Goal: Information Seeking & Learning: Understand process/instructions

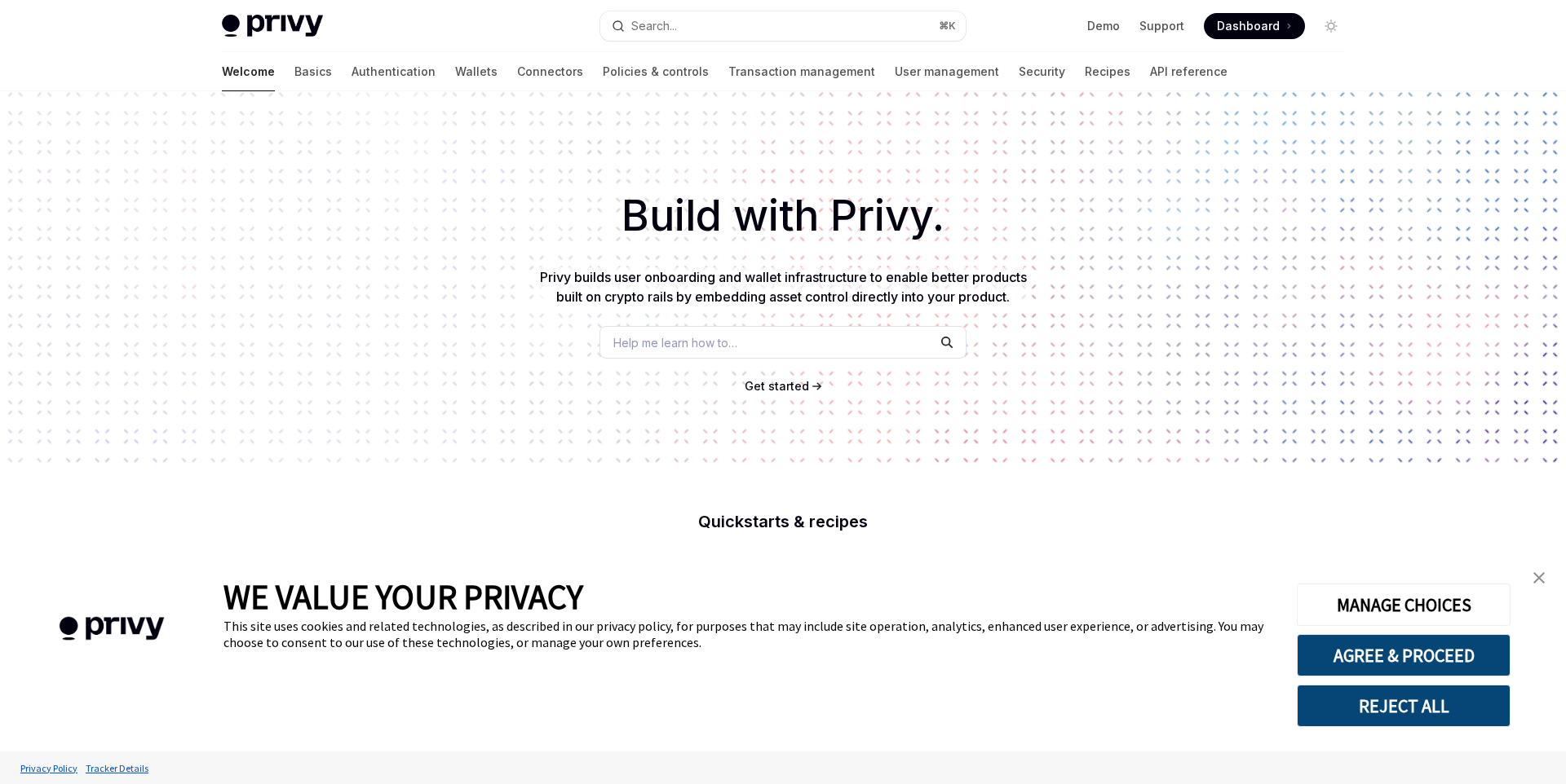
scroll to position [354, 0]
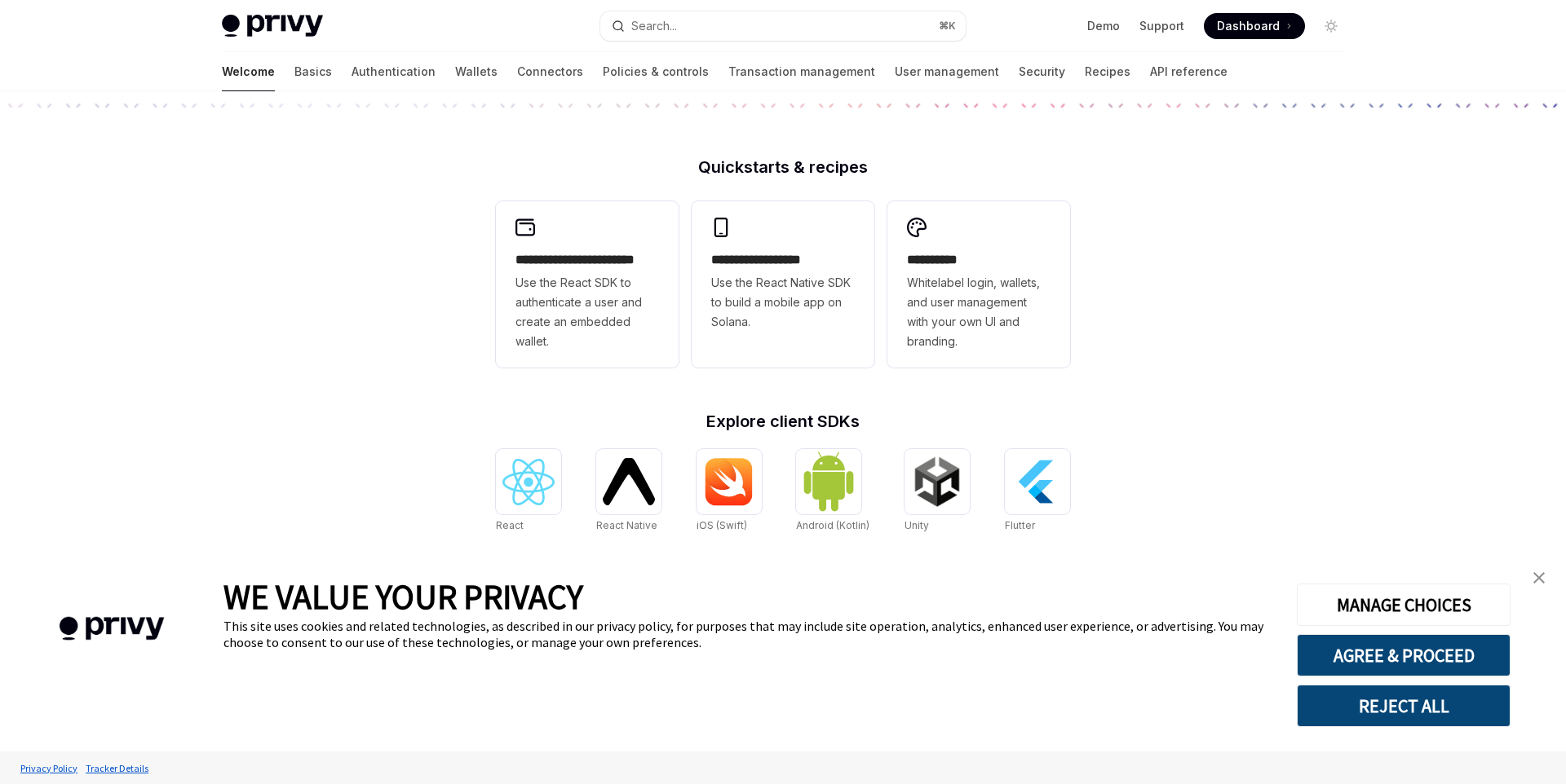
click at [1540, 576] on img "close banner" at bounding box center [1539, 578] width 11 height 11
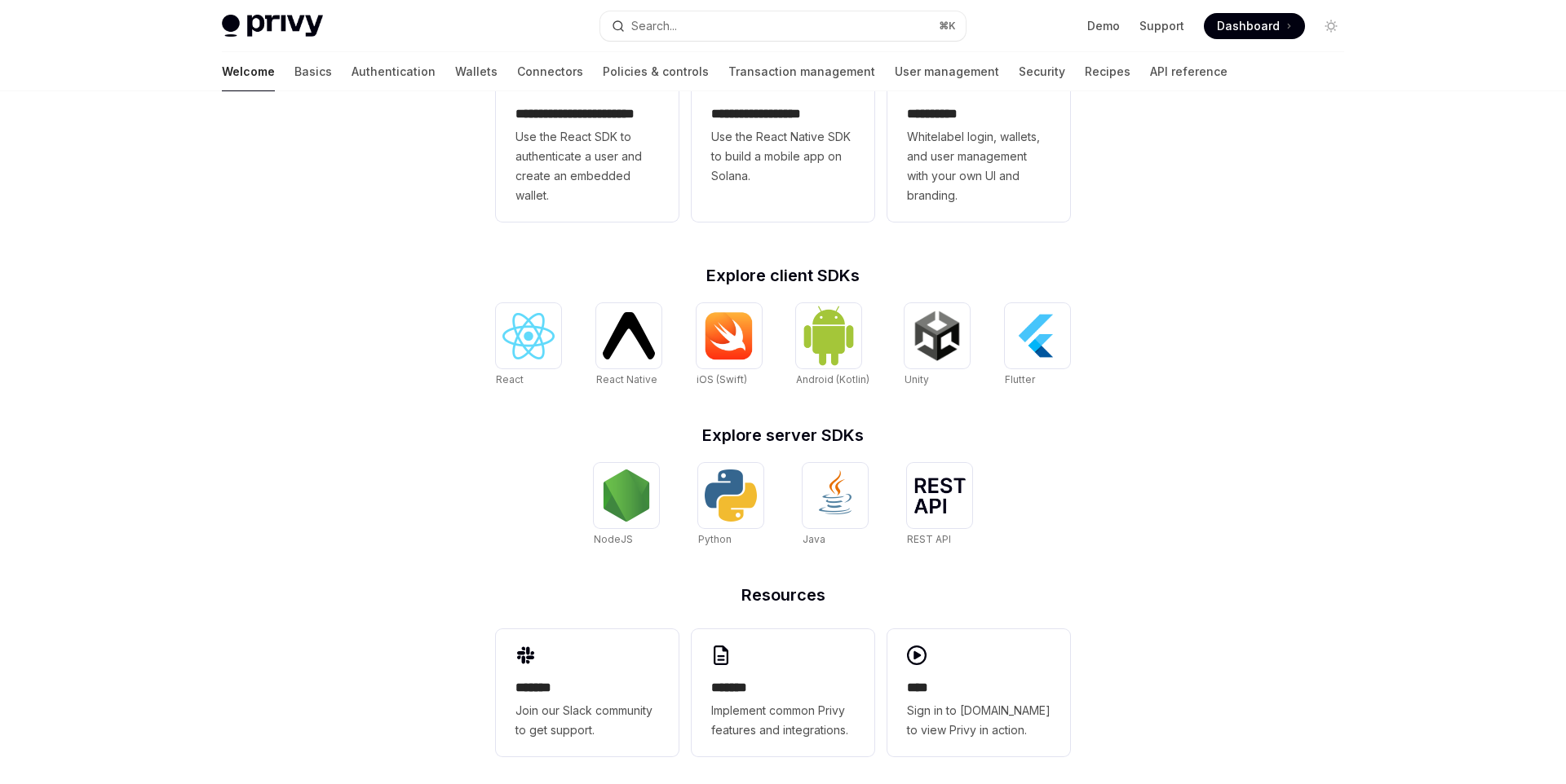
scroll to position [0, 0]
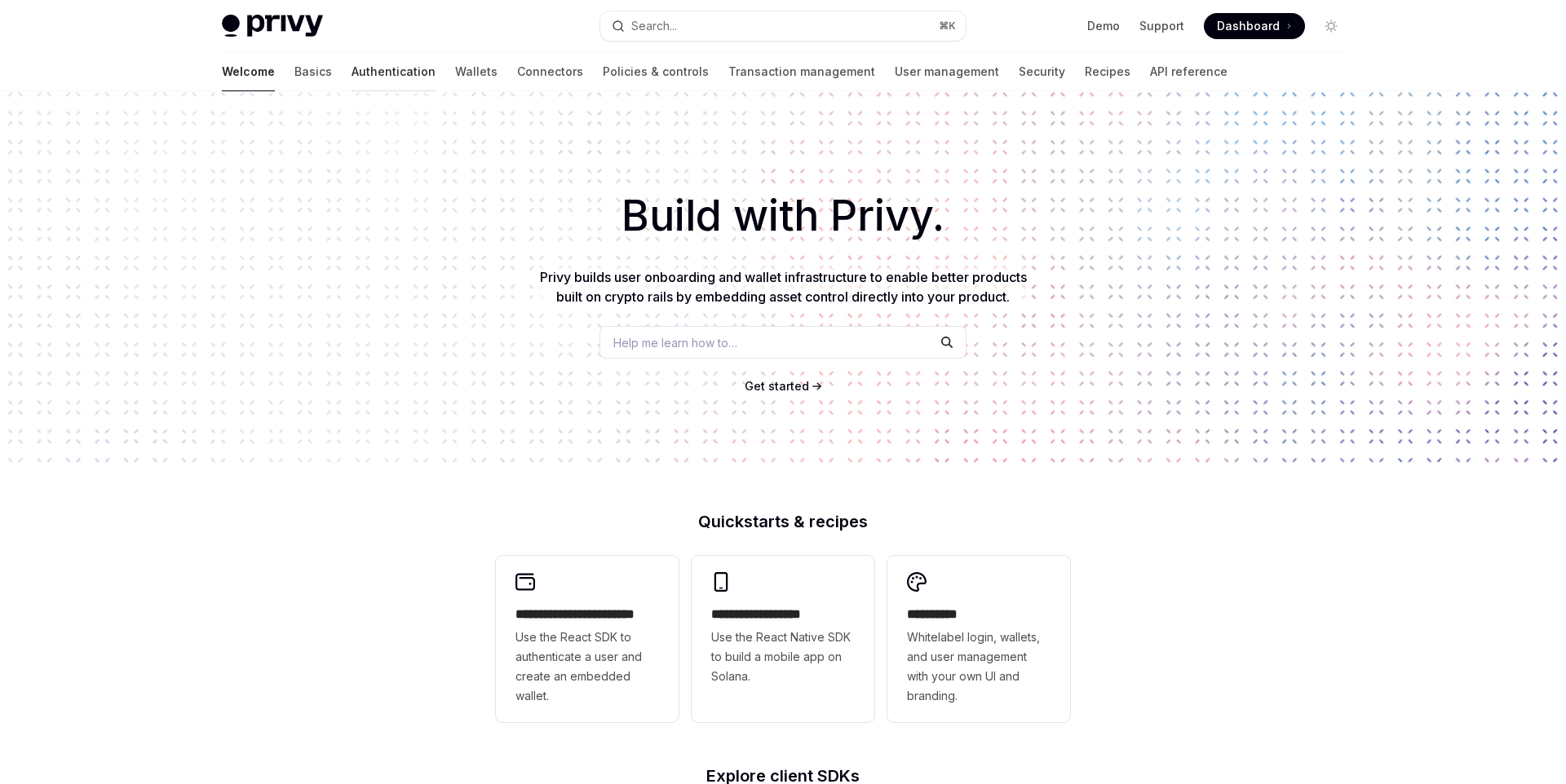
click at [352, 74] on link "Authentication" at bounding box center [394, 72] width 84 height 39
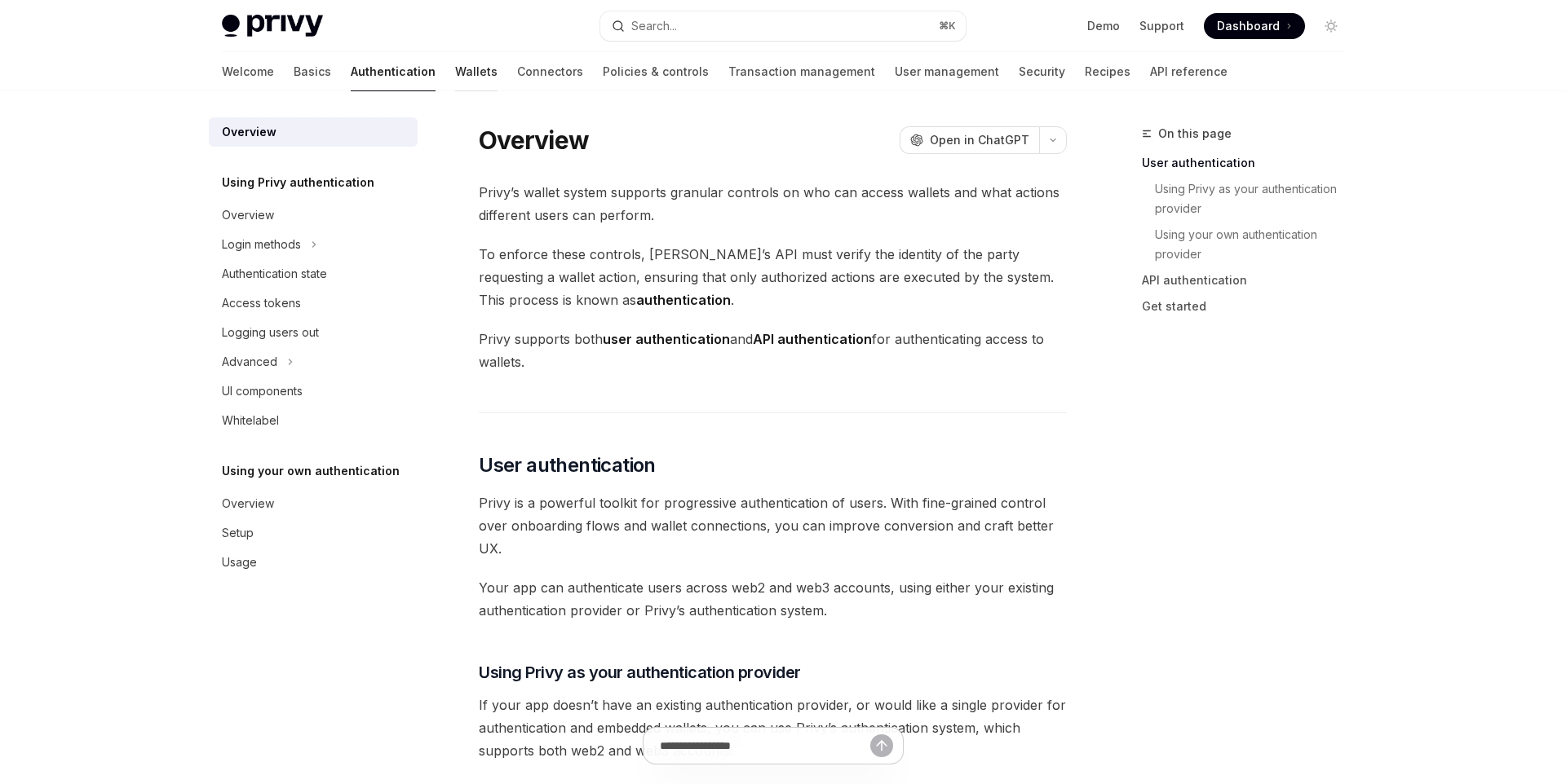
click at [455, 64] on link "Wallets" at bounding box center [476, 72] width 42 height 39
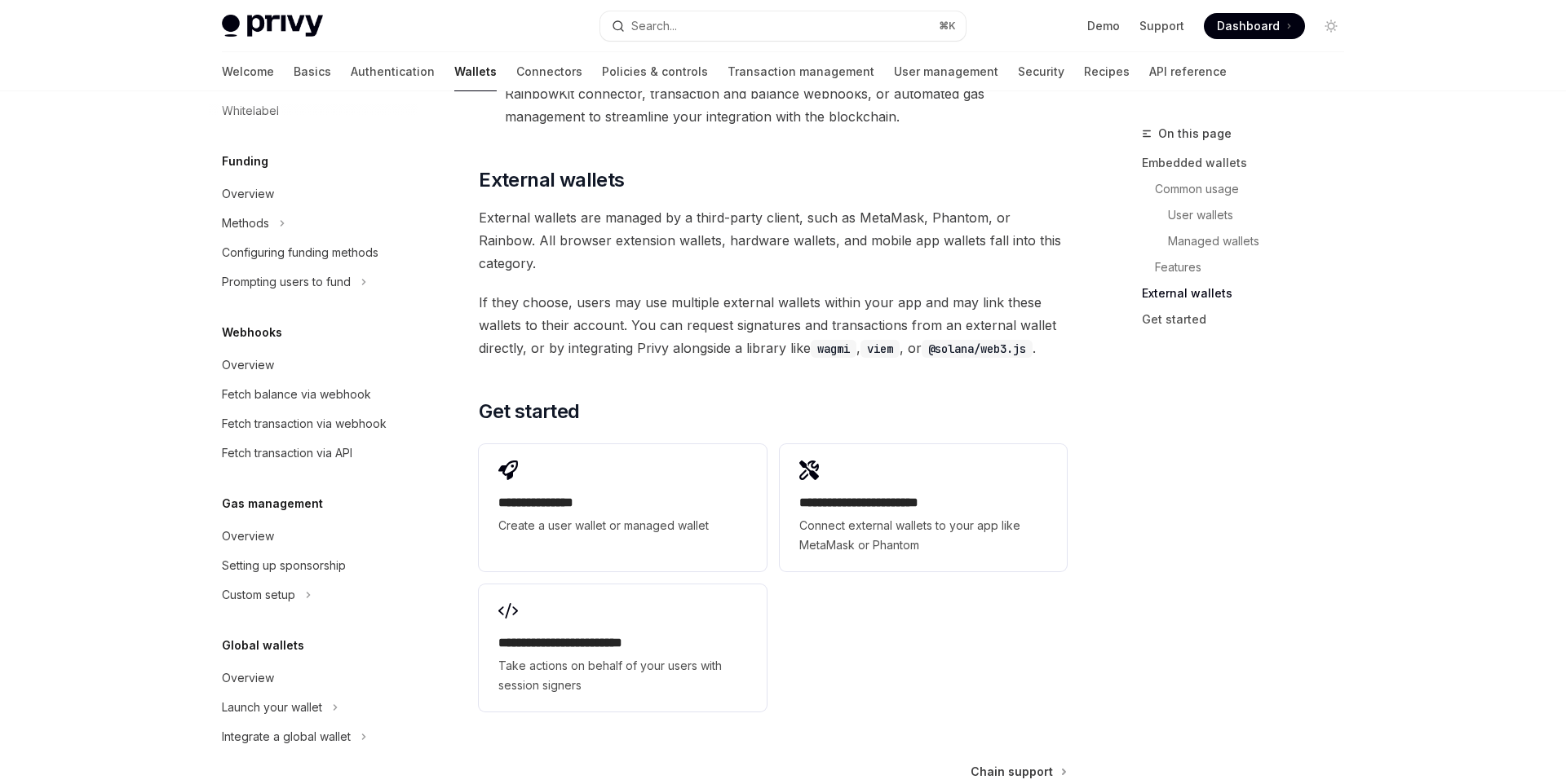
scroll to position [2379, 0]
click at [298, 698] on div "Launch your wallet" at bounding box center [271, 708] width 100 height 19
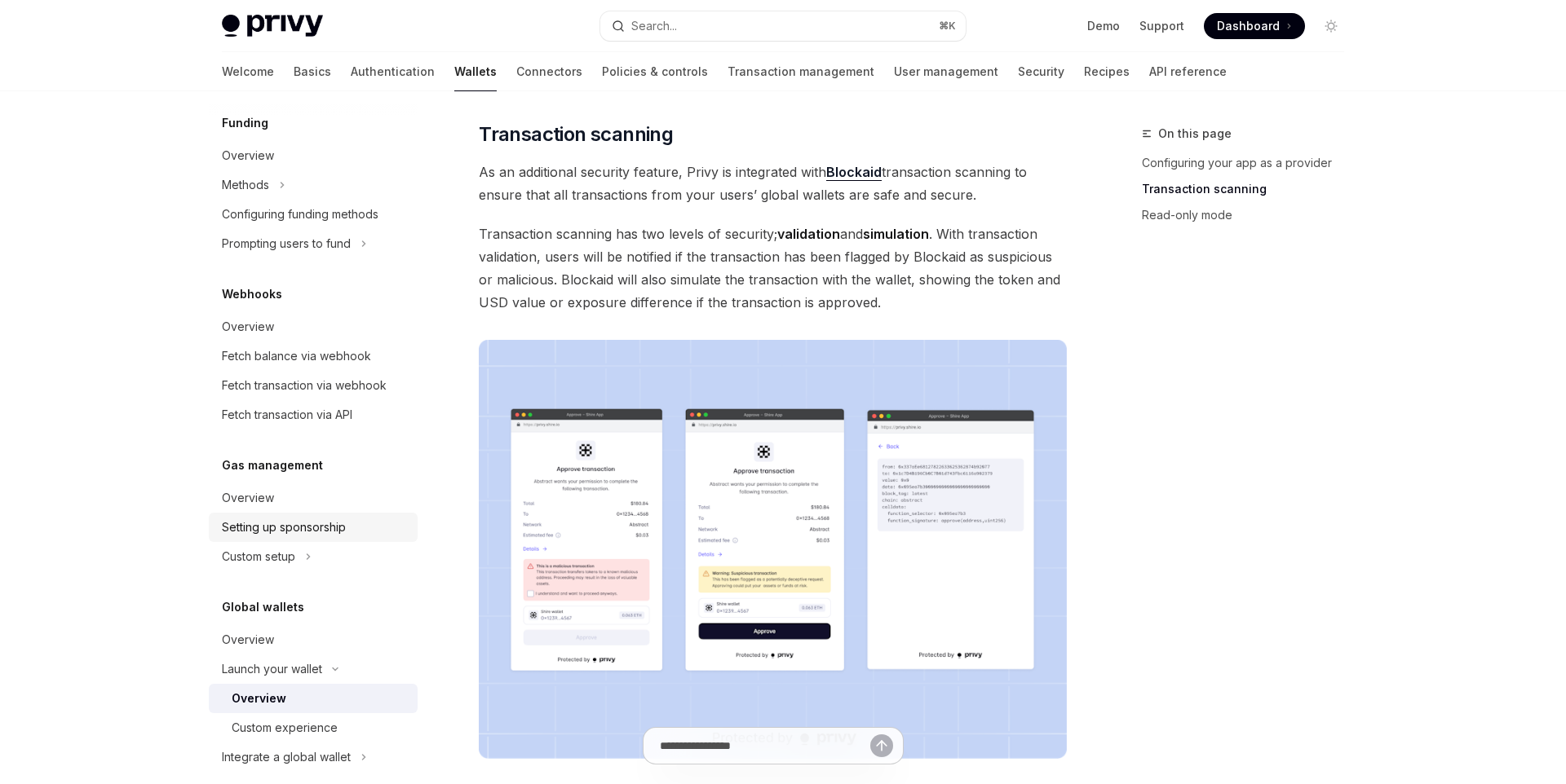
scroll to position [609, 0]
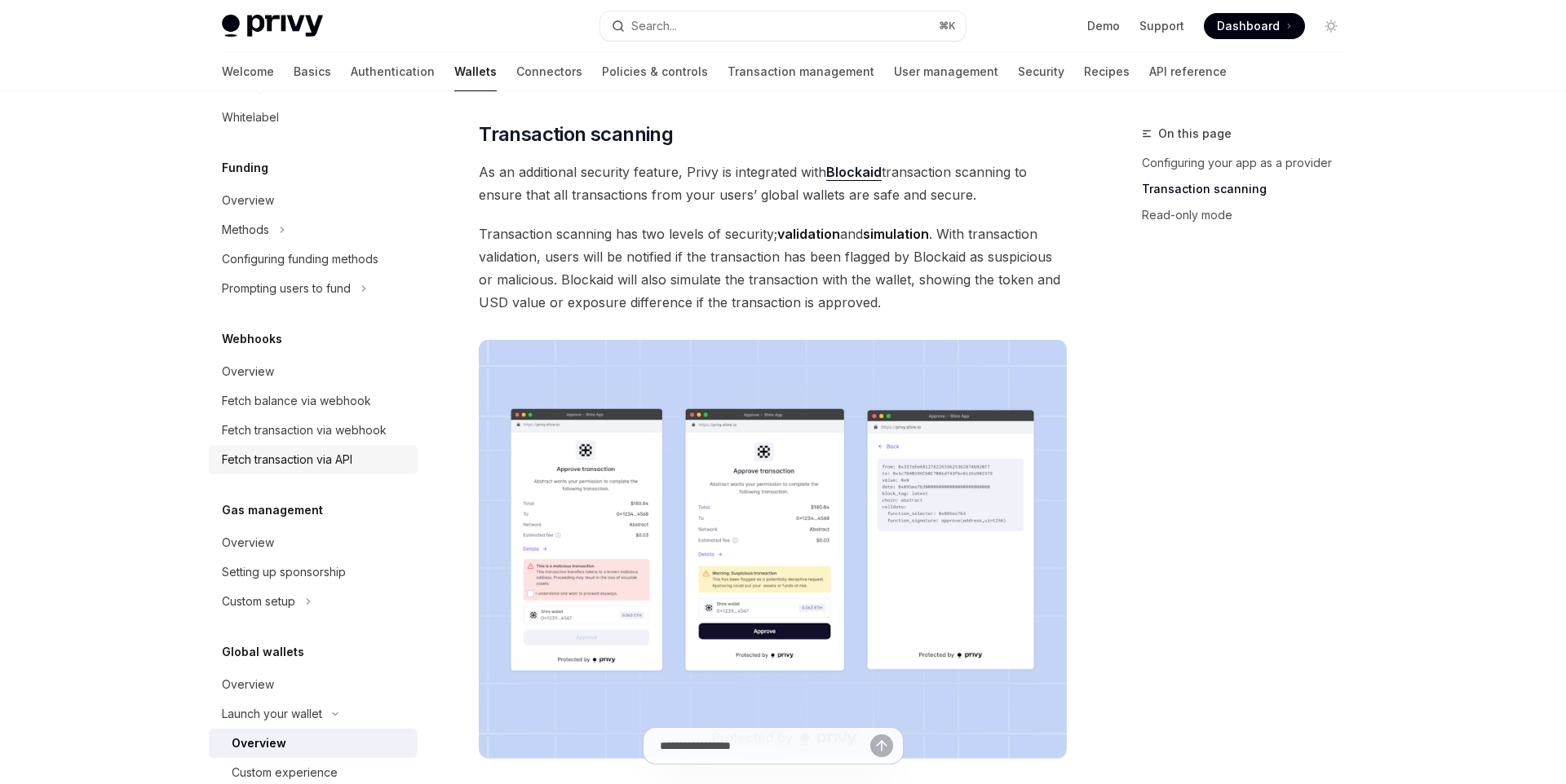
click at [333, 451] on div "Fetch transaction via API" at bounding box center [287, 459] width 131 height 19
type textarea "*"
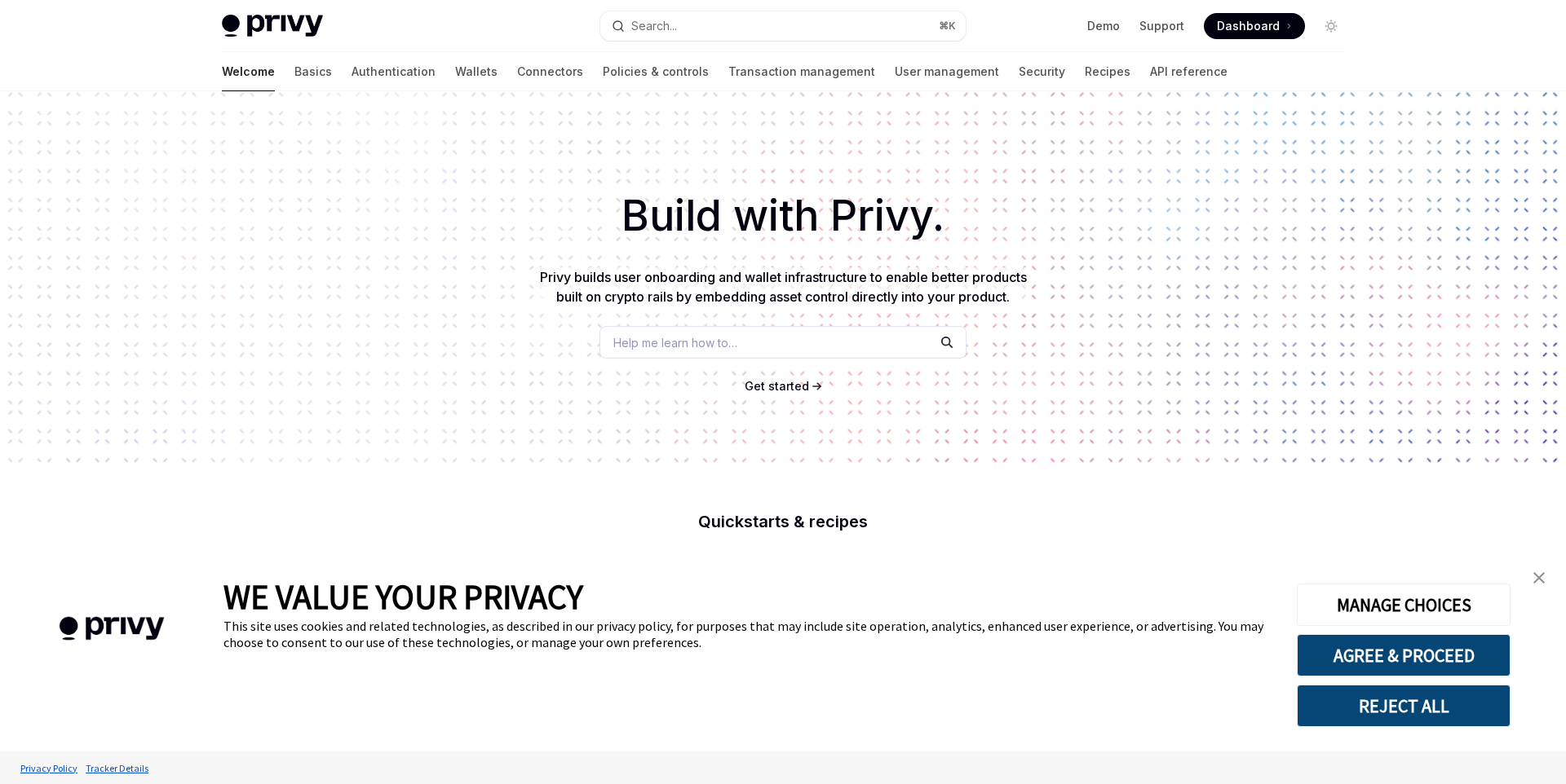
click at [1544, 582] on img "close banner" at bounding box center [1539, 578] width 11 height 11
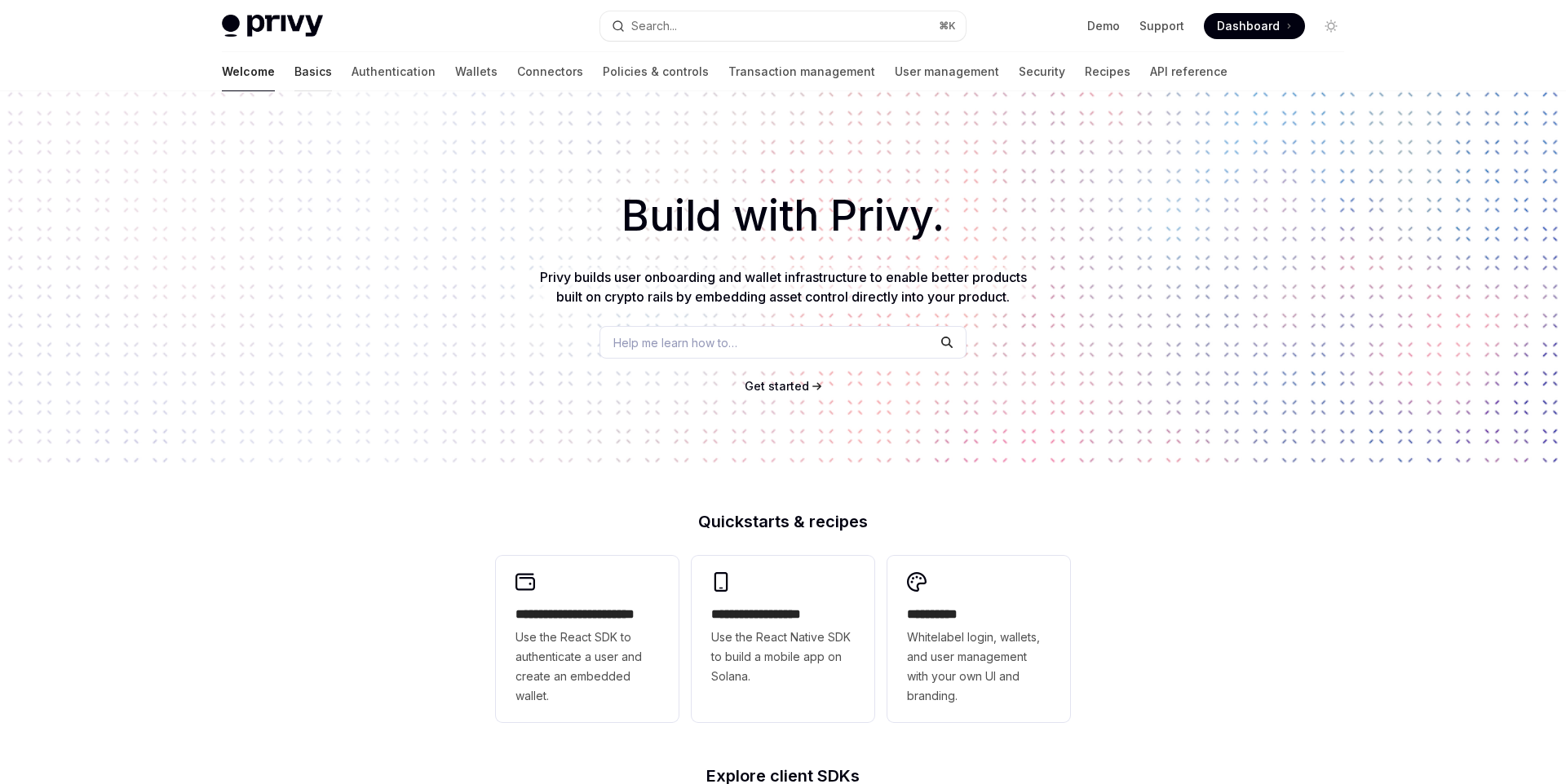
click at [294, 69] on link "Basics" at bounding box center [312, 72] width 37 height 39
type textarea "*"
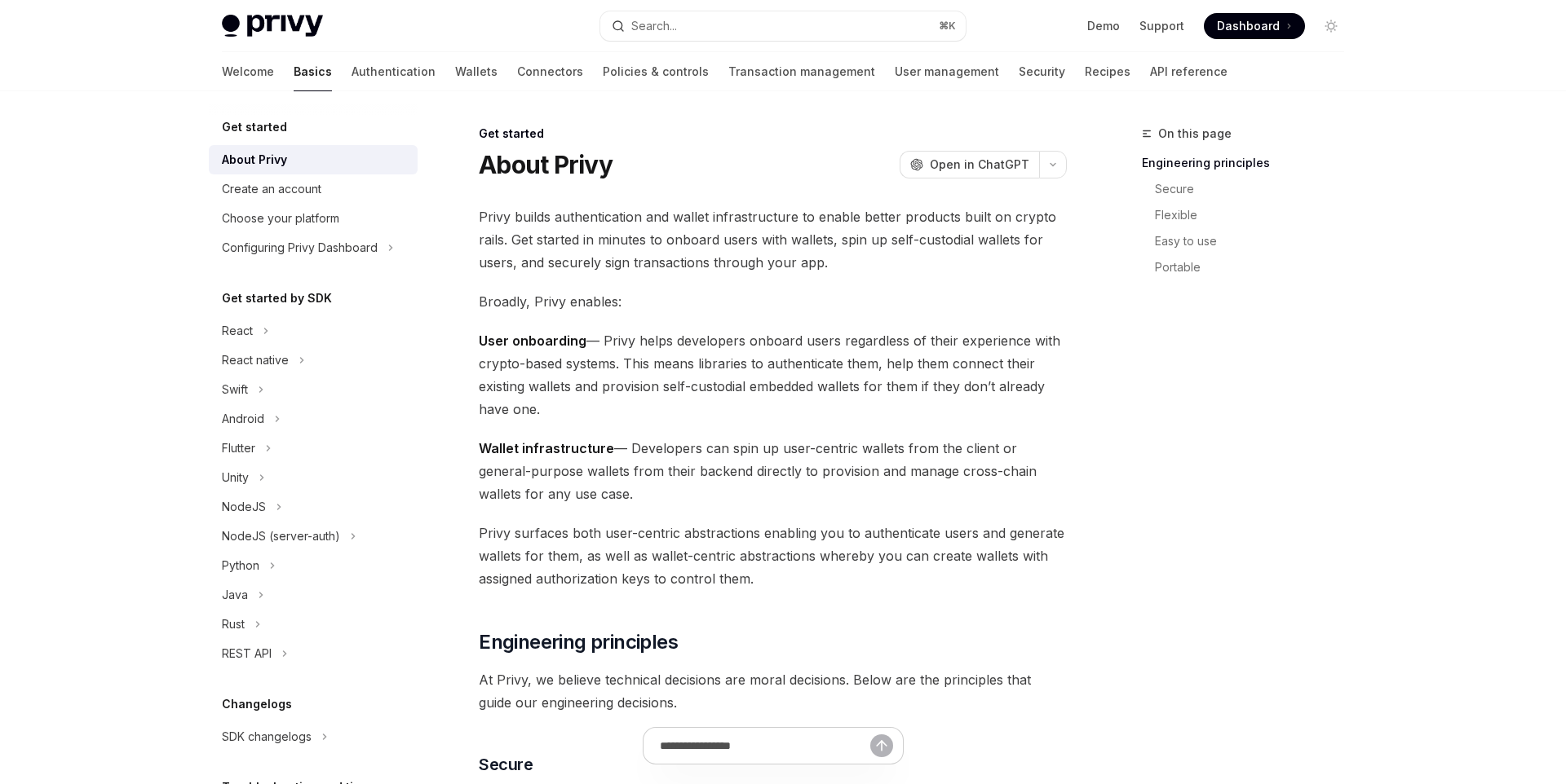
click at [795, 40] on div "Privy Docs home page Search... ⌘ K Demo Support Dashboard Dashboard Search..." at bounding box center [783, 26] width 1122 height 53
click at [804, 29] on button "Search... ⌘ K" at bounding box center [783, 26] width 365 height 30
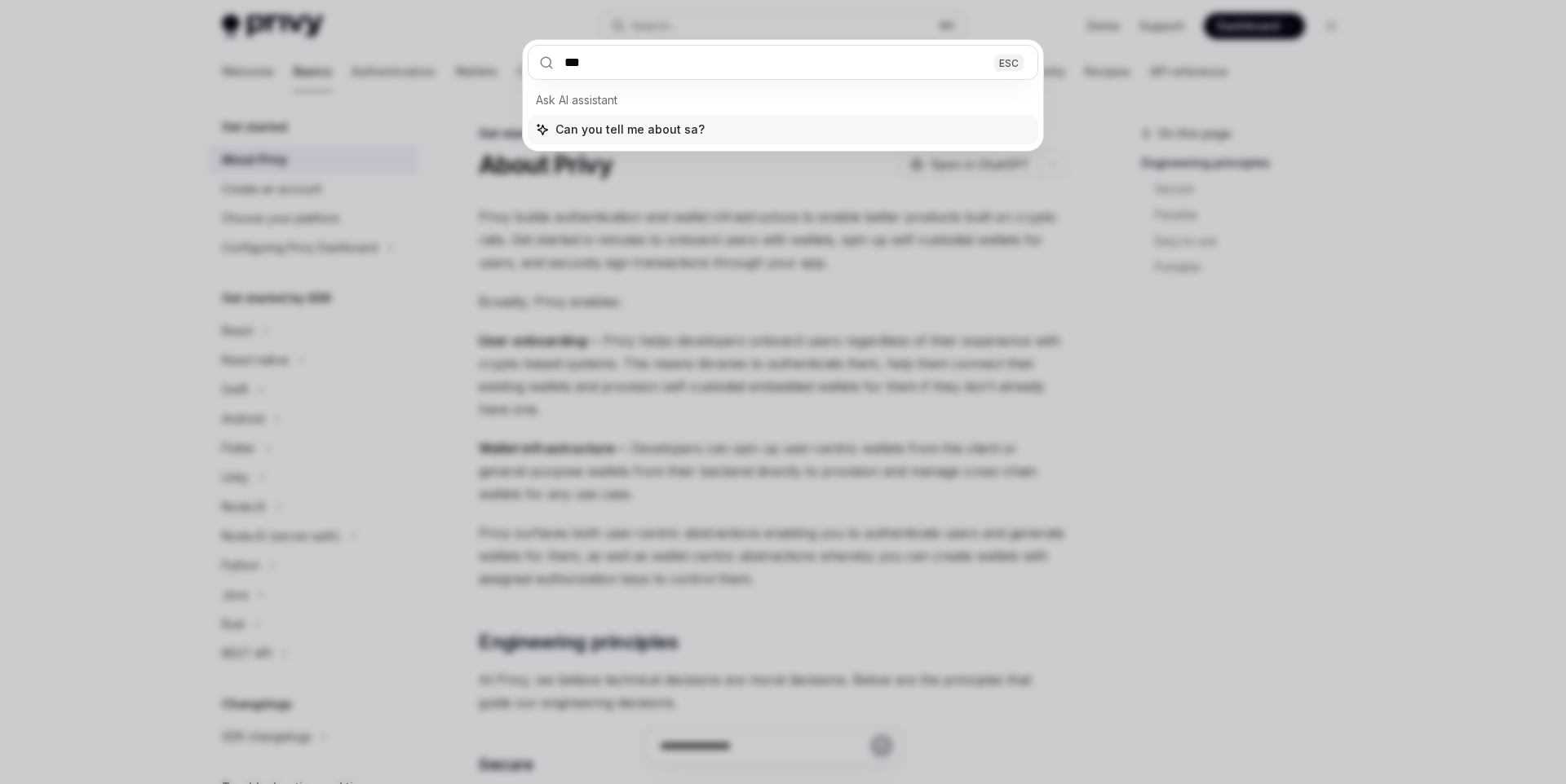
type input "****"
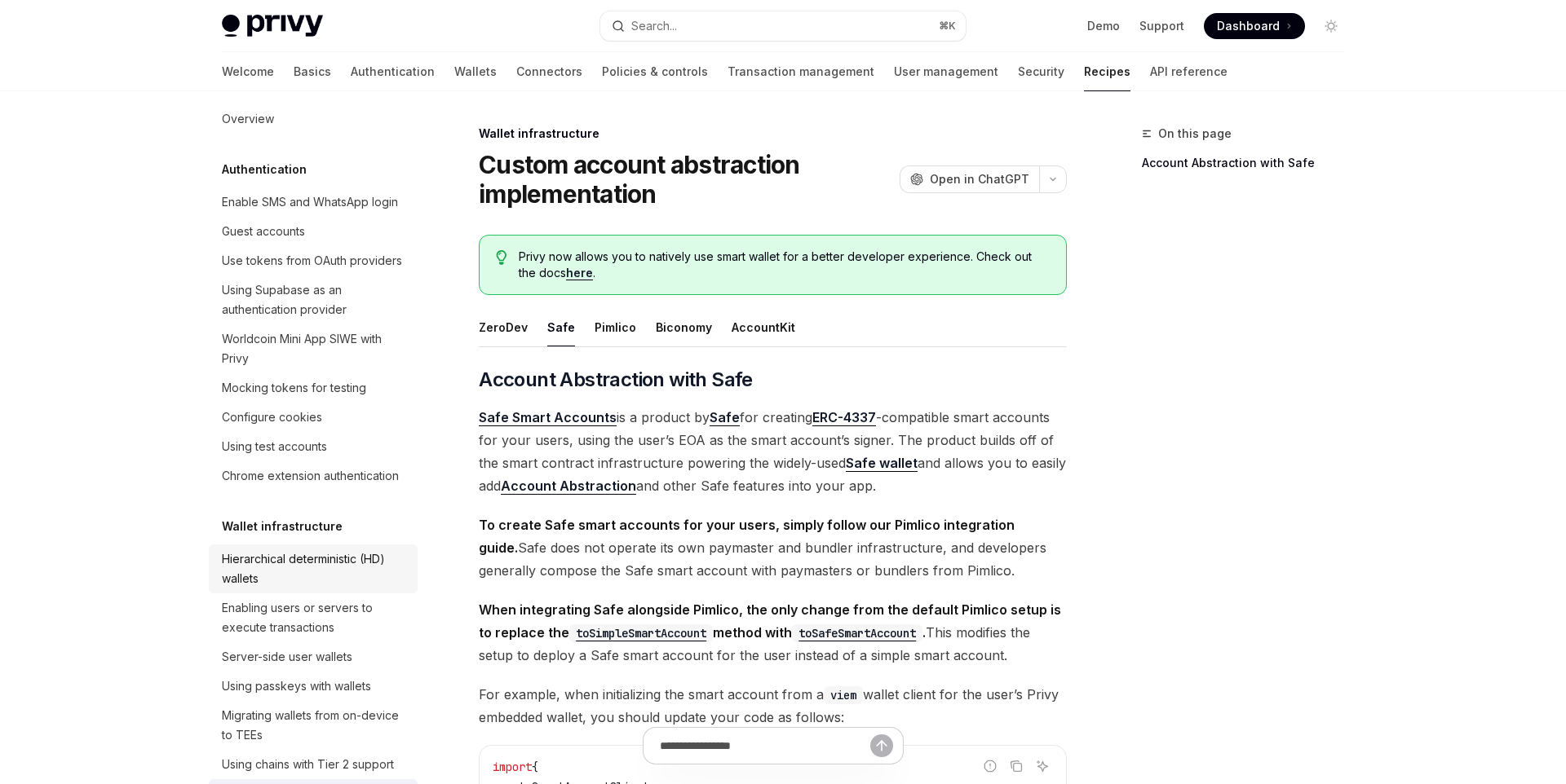
scroll to position [9, 0]
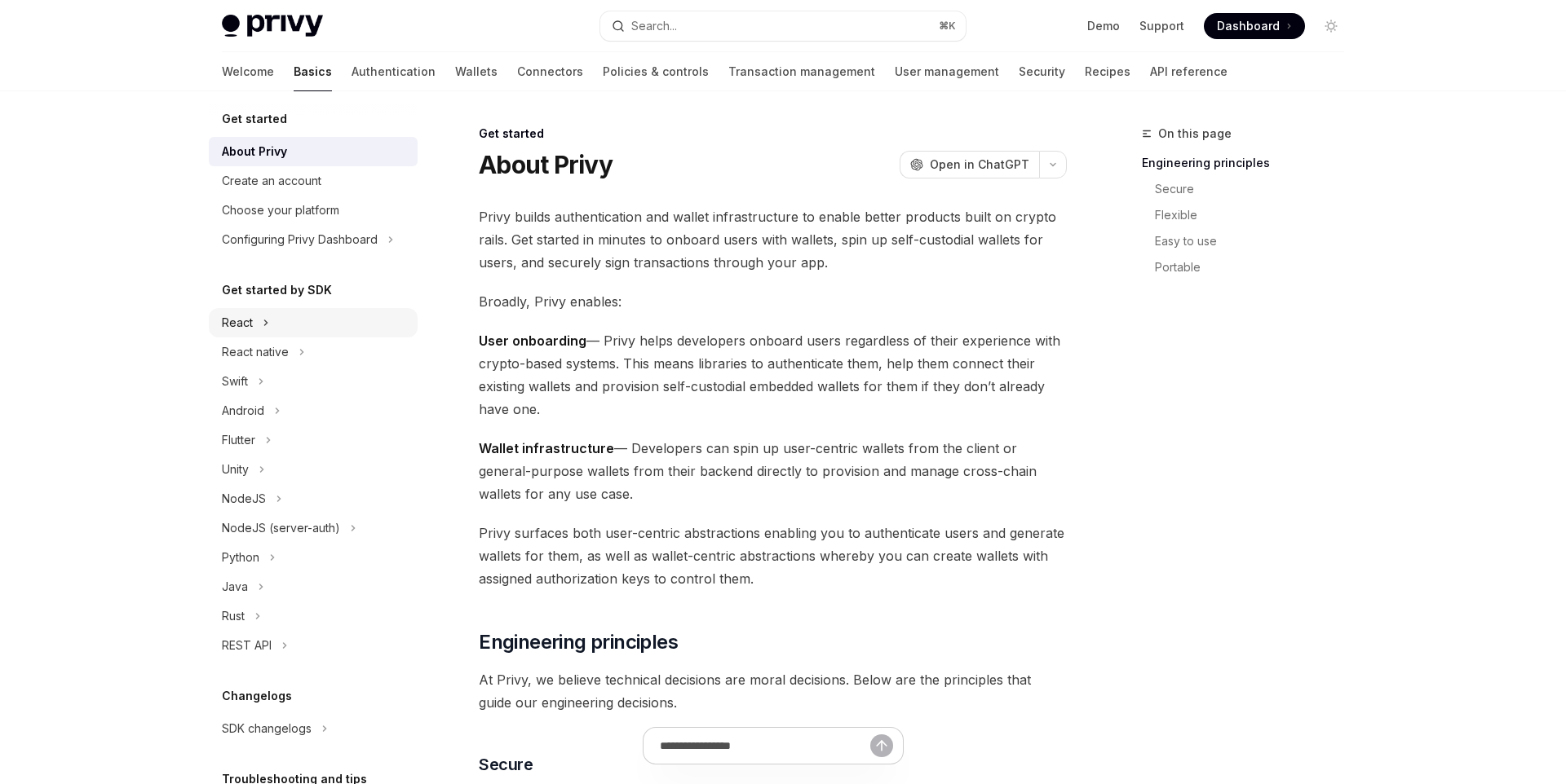
click at [300, 316] on button "React" at bounding box center [312, 323] width 208 height 30
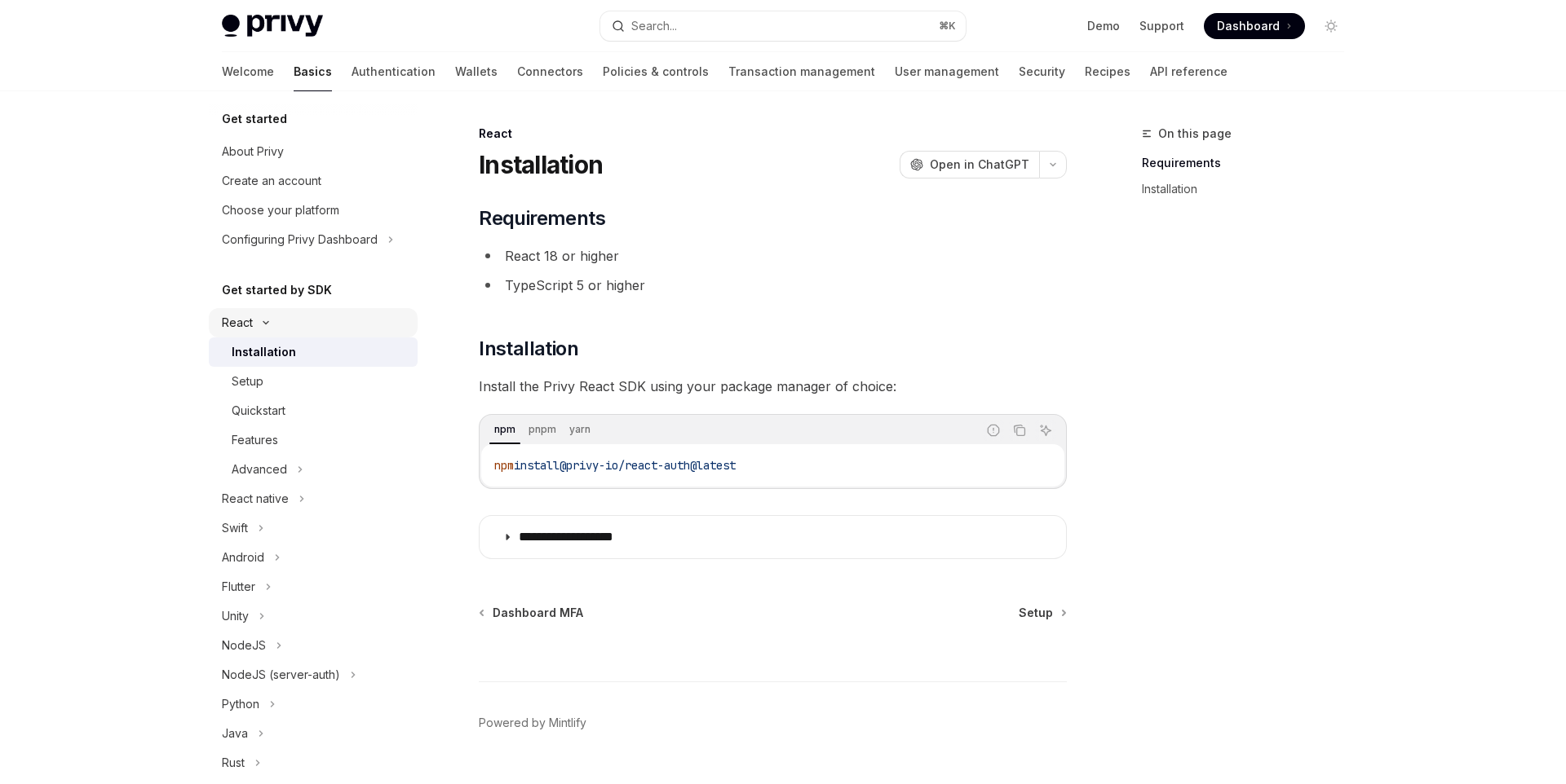
scroll to position [138, 0]
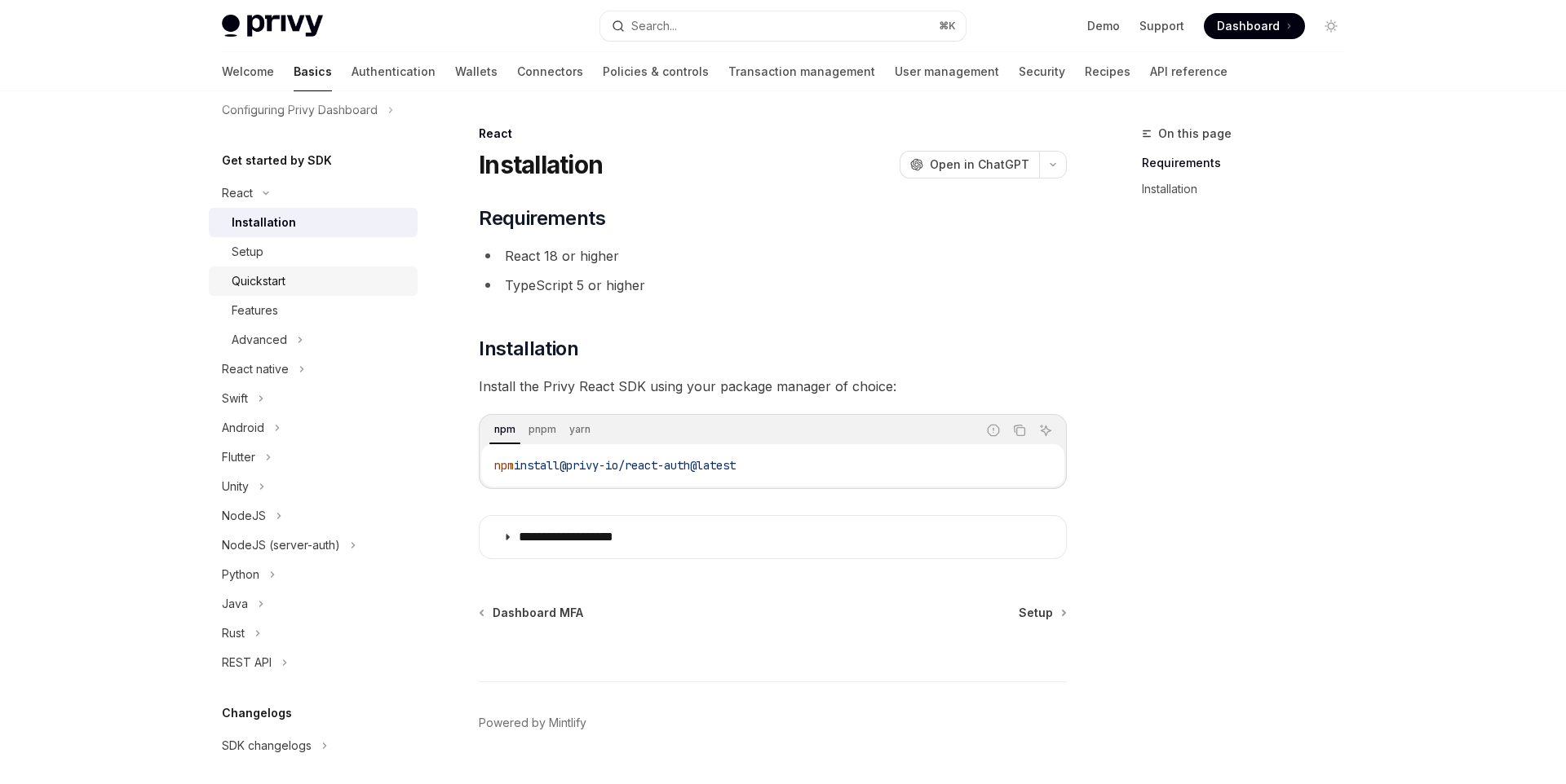
click at [300, 271] on div "Quickstart" at bounding box center [319, 281] width 176 height 19
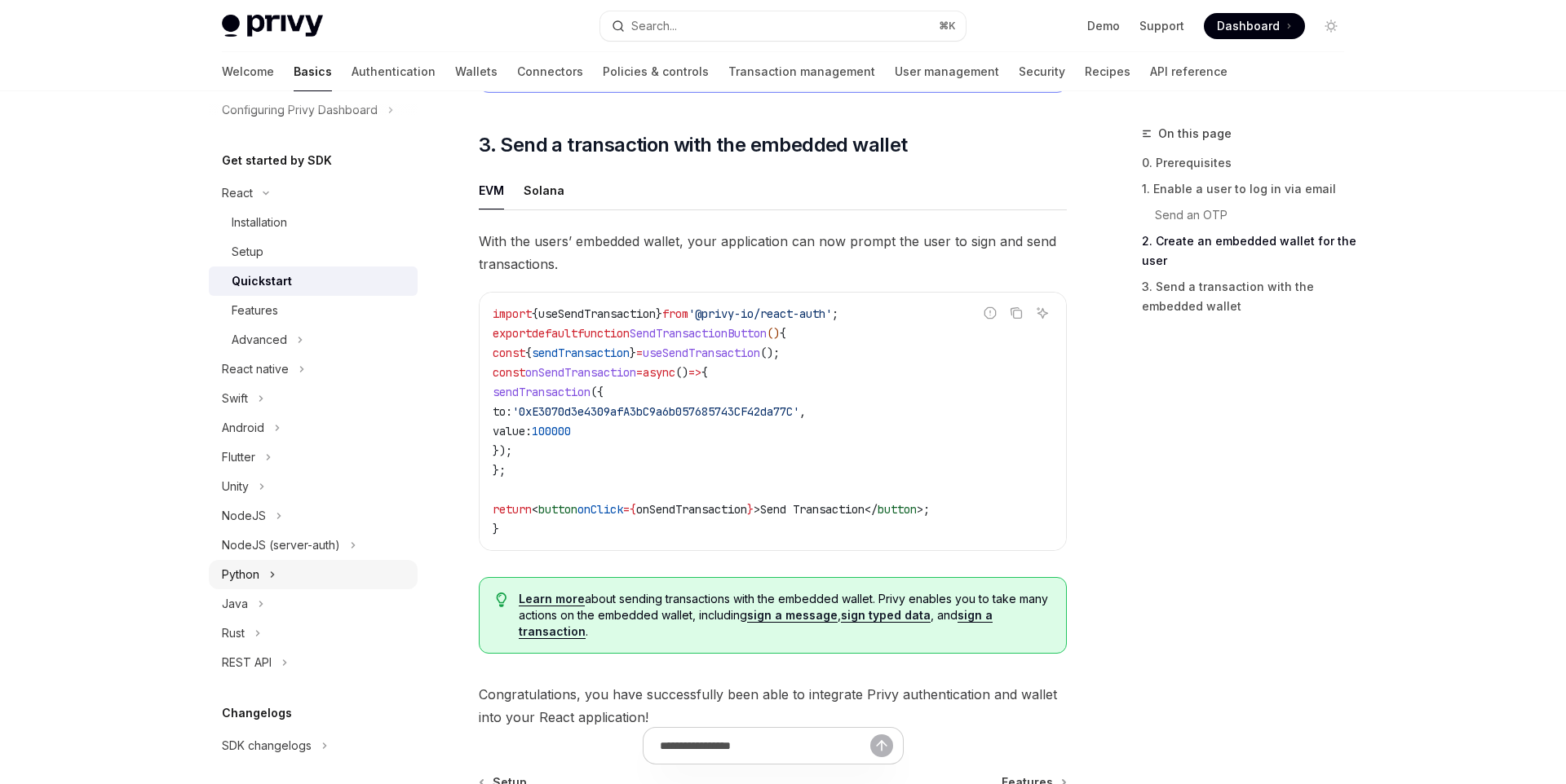
scroll to position [288, 0]
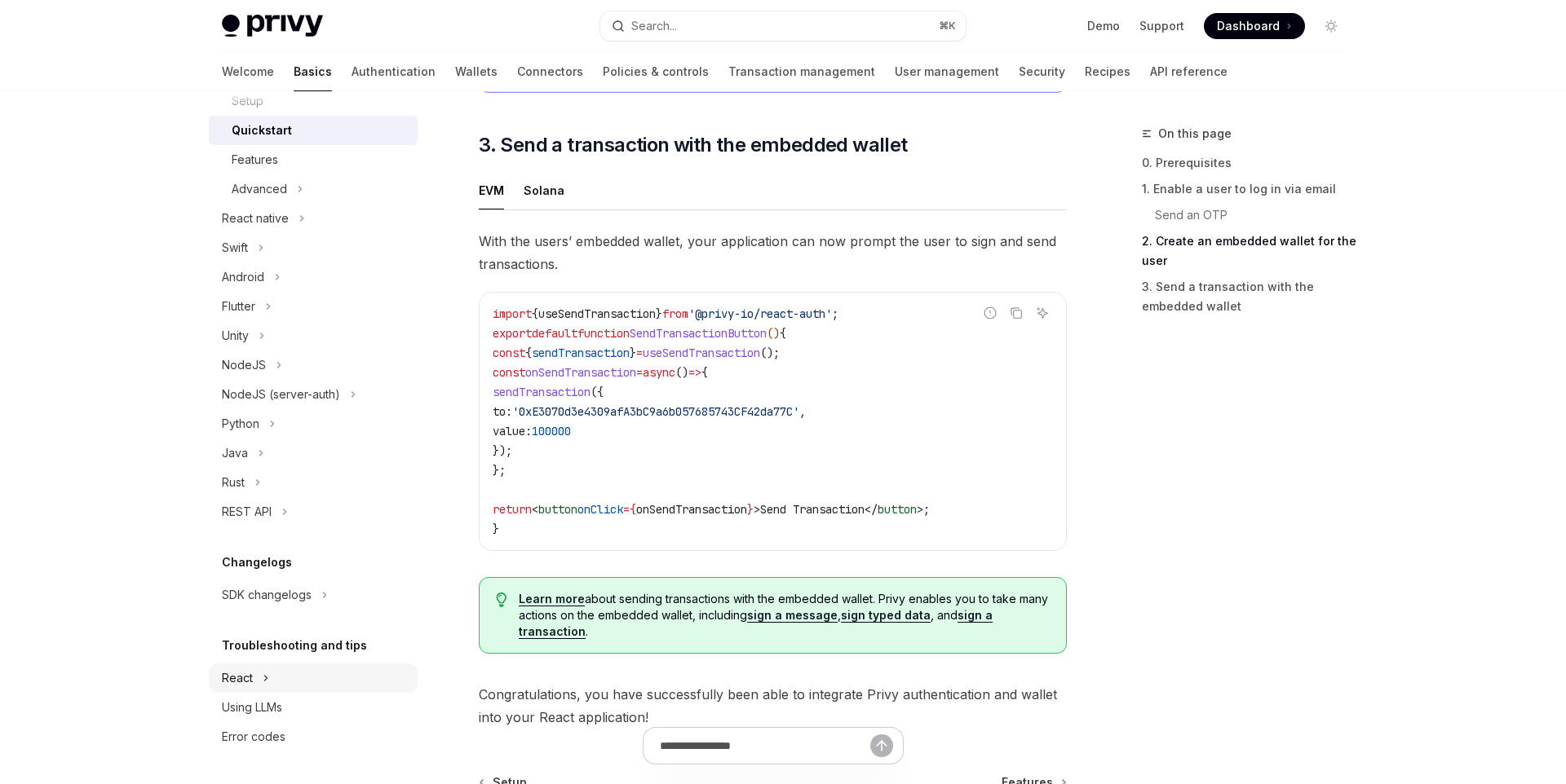
click at [283, 672] on button "React" at bounding box center [312, 678] width 208 height 30
type textarea "*"
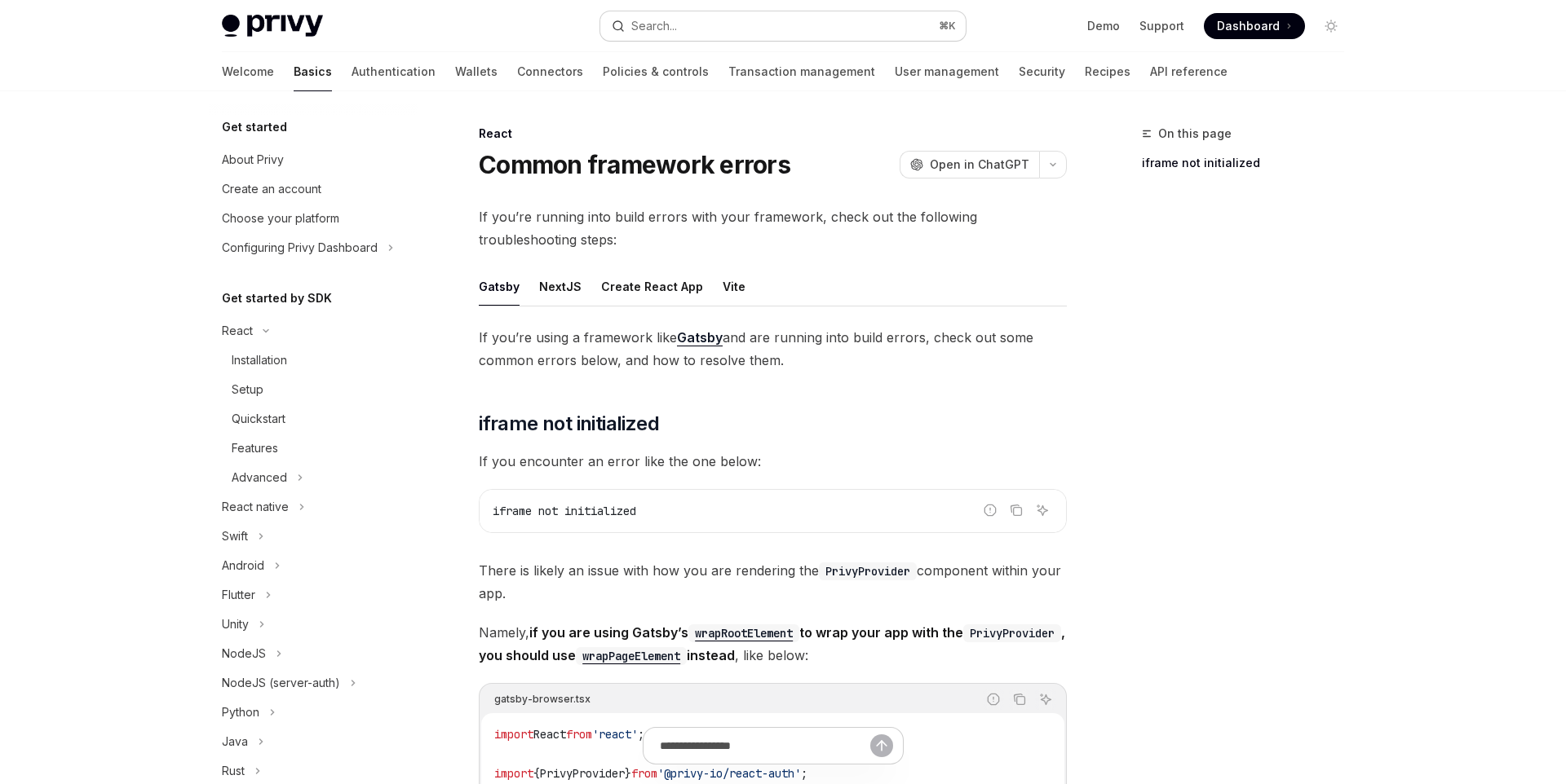
click at [807, 20] on button "Search... ⌘ K" at bounding box center [783, 26] width 365 height 30
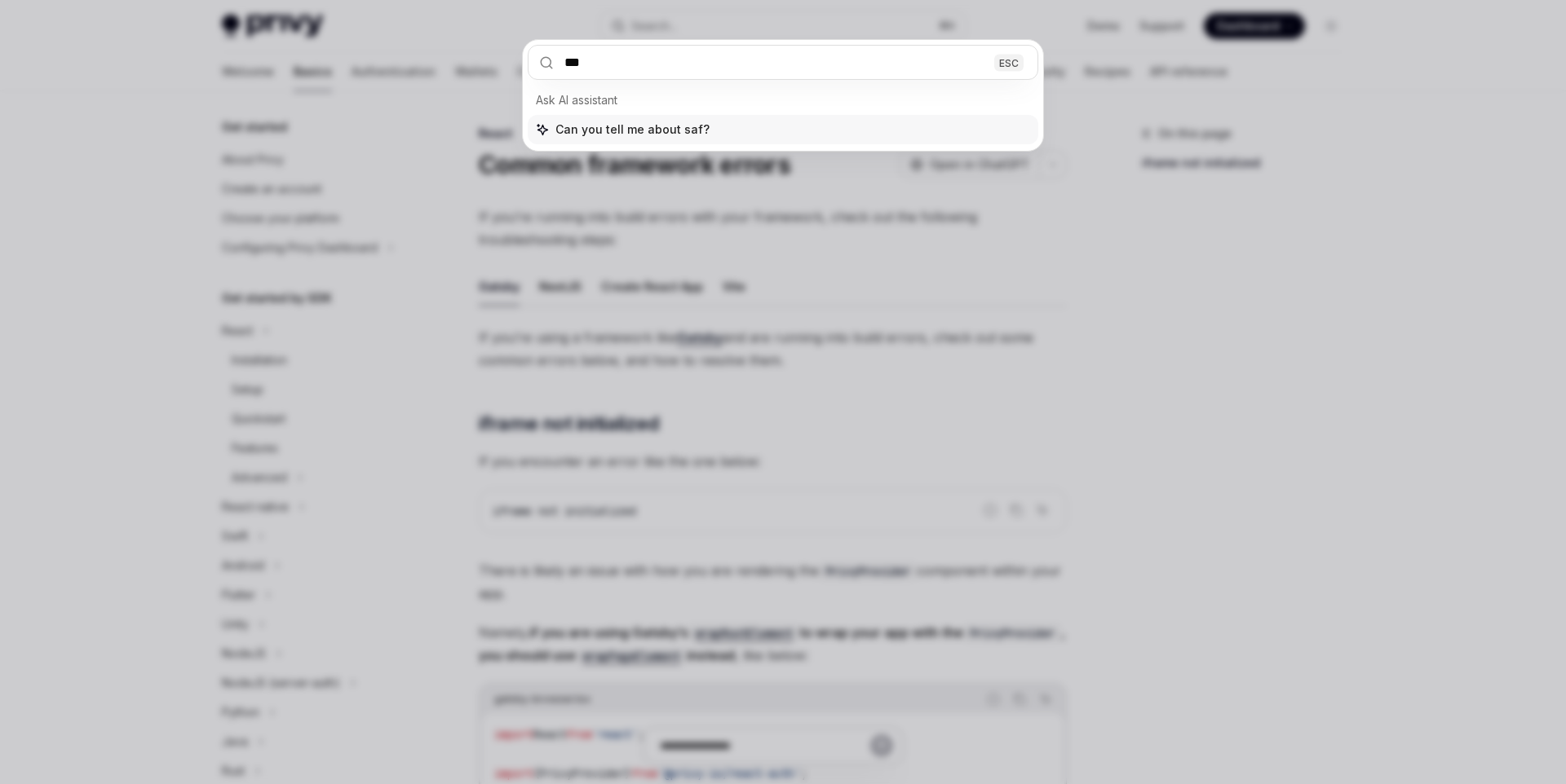
type input "****"
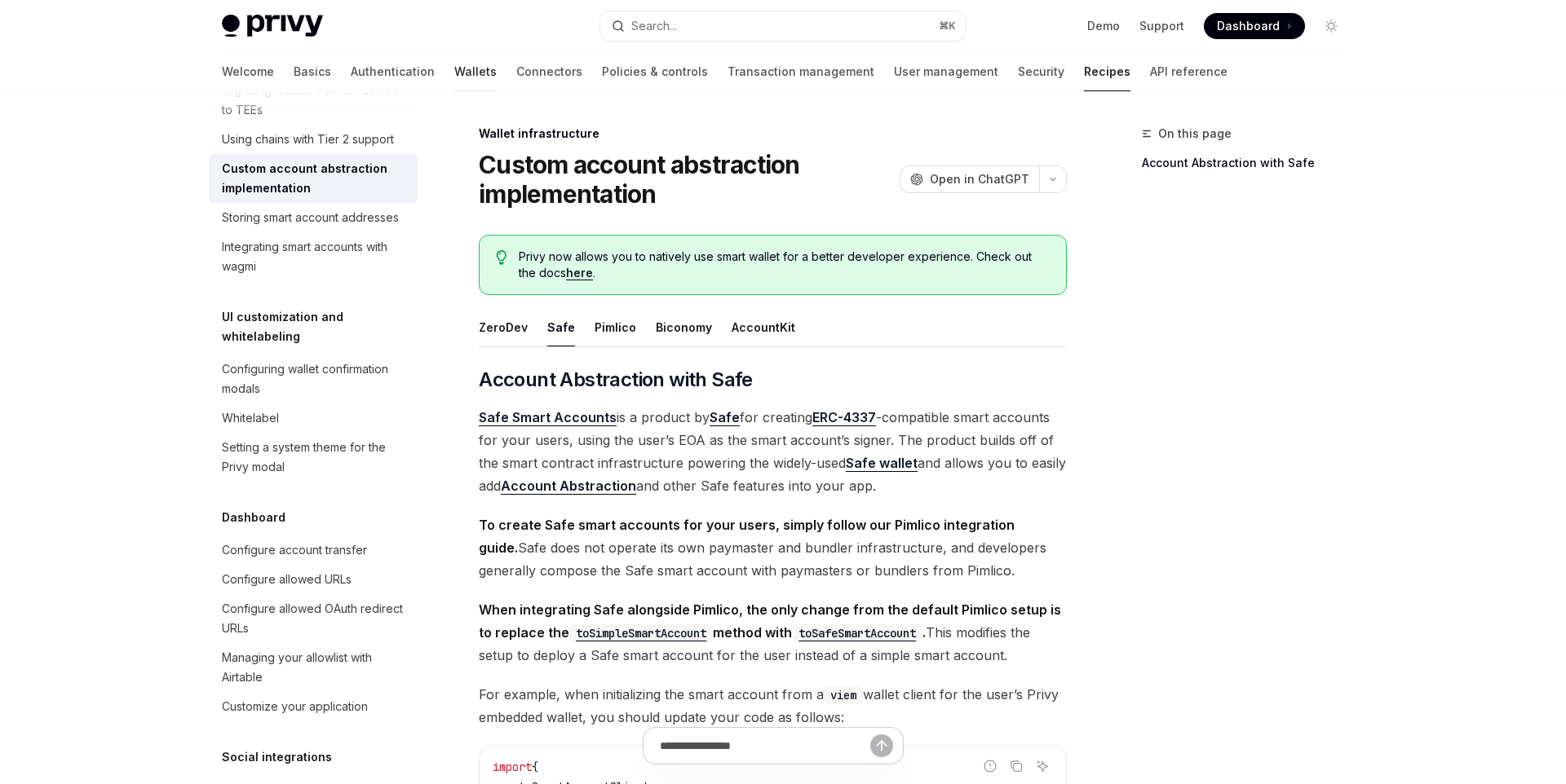
click at [454, 87] on link "Wallets" at bounding box center [475, 72] width 42 height 39
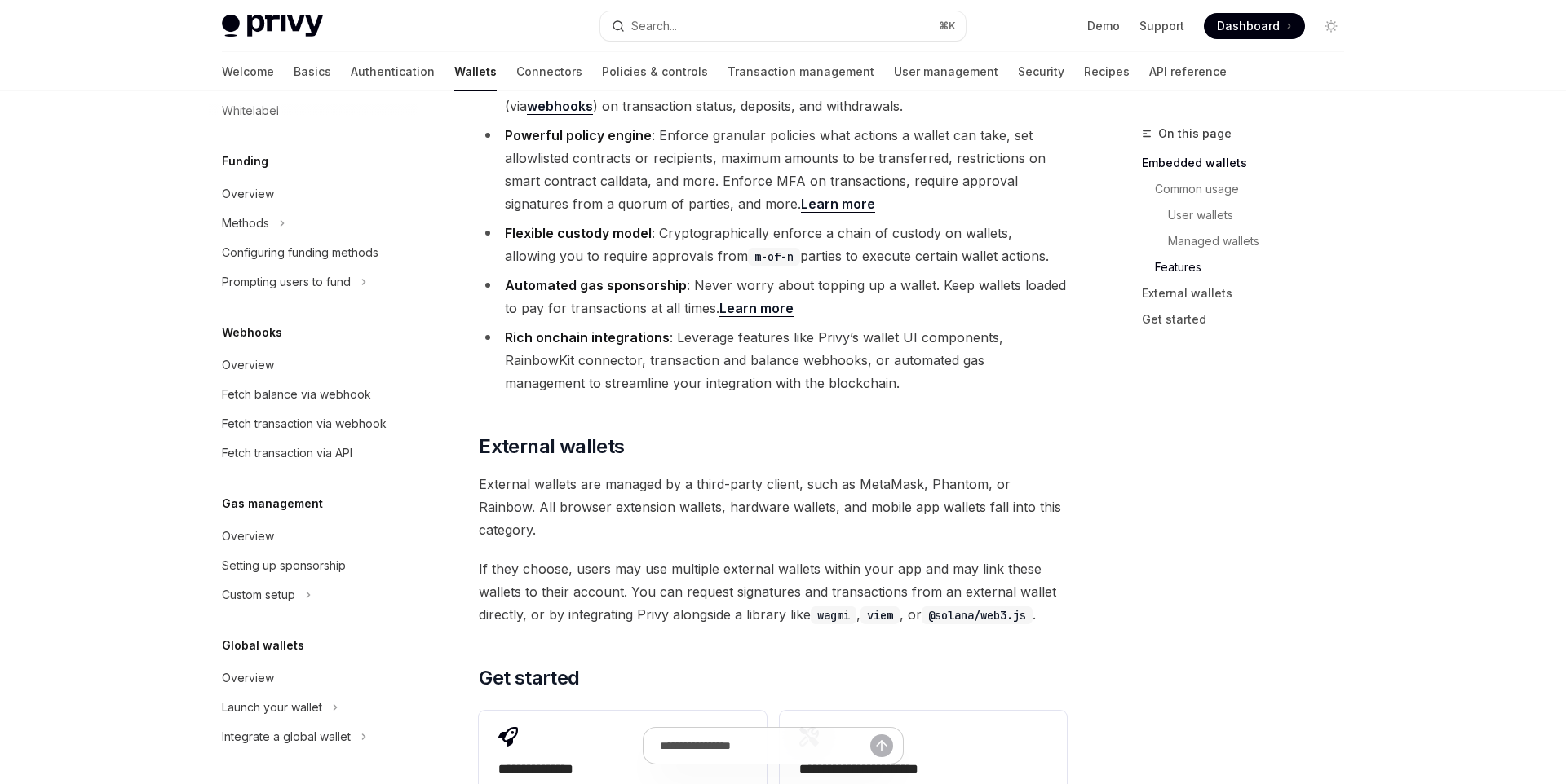
scroll to position [2482, 0]
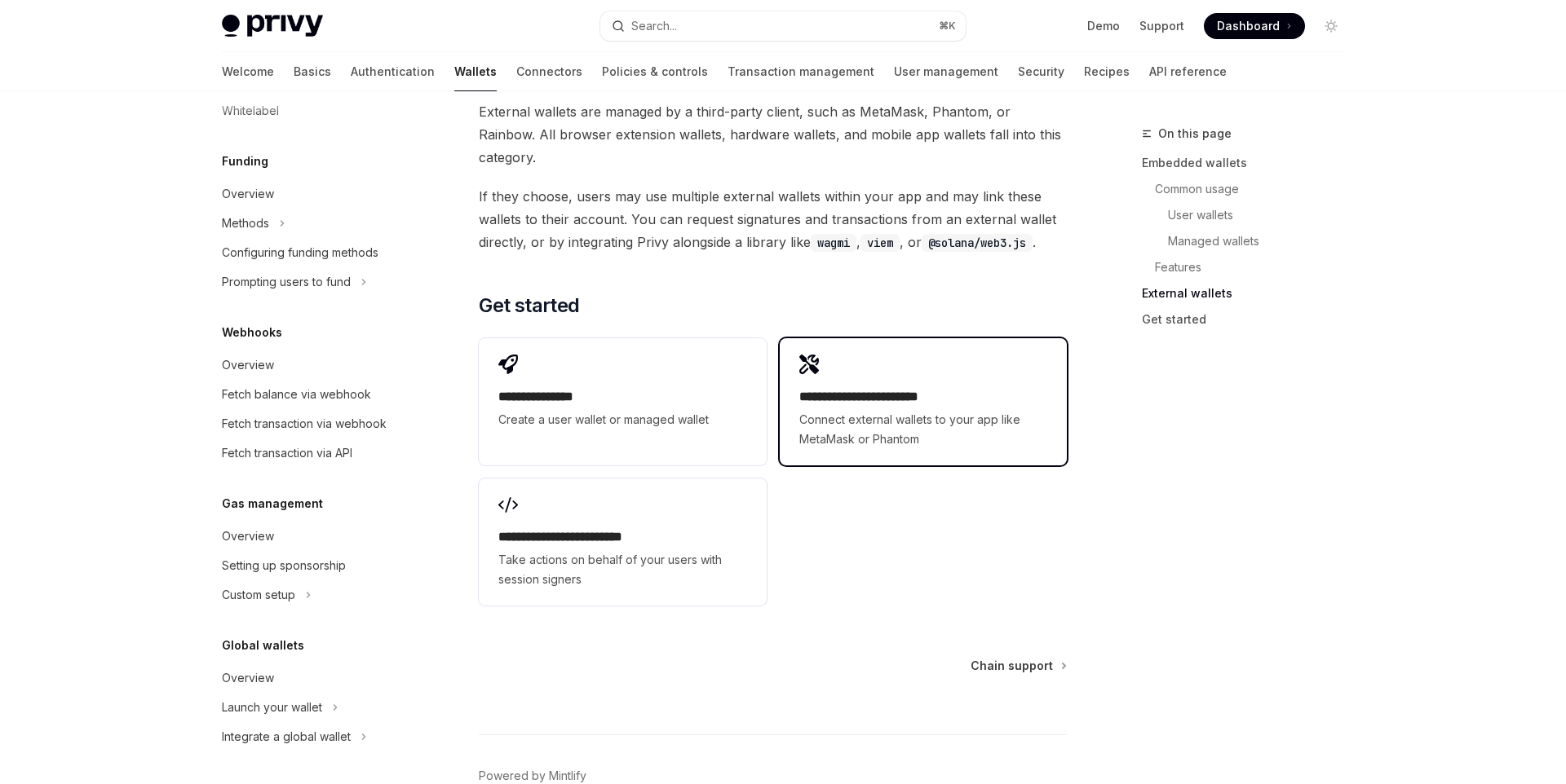
click at [1043, 410] on span "Connect external wallets to your app like MetaMask or Phantom" at bounding box center [922, 429] width 247 height 39
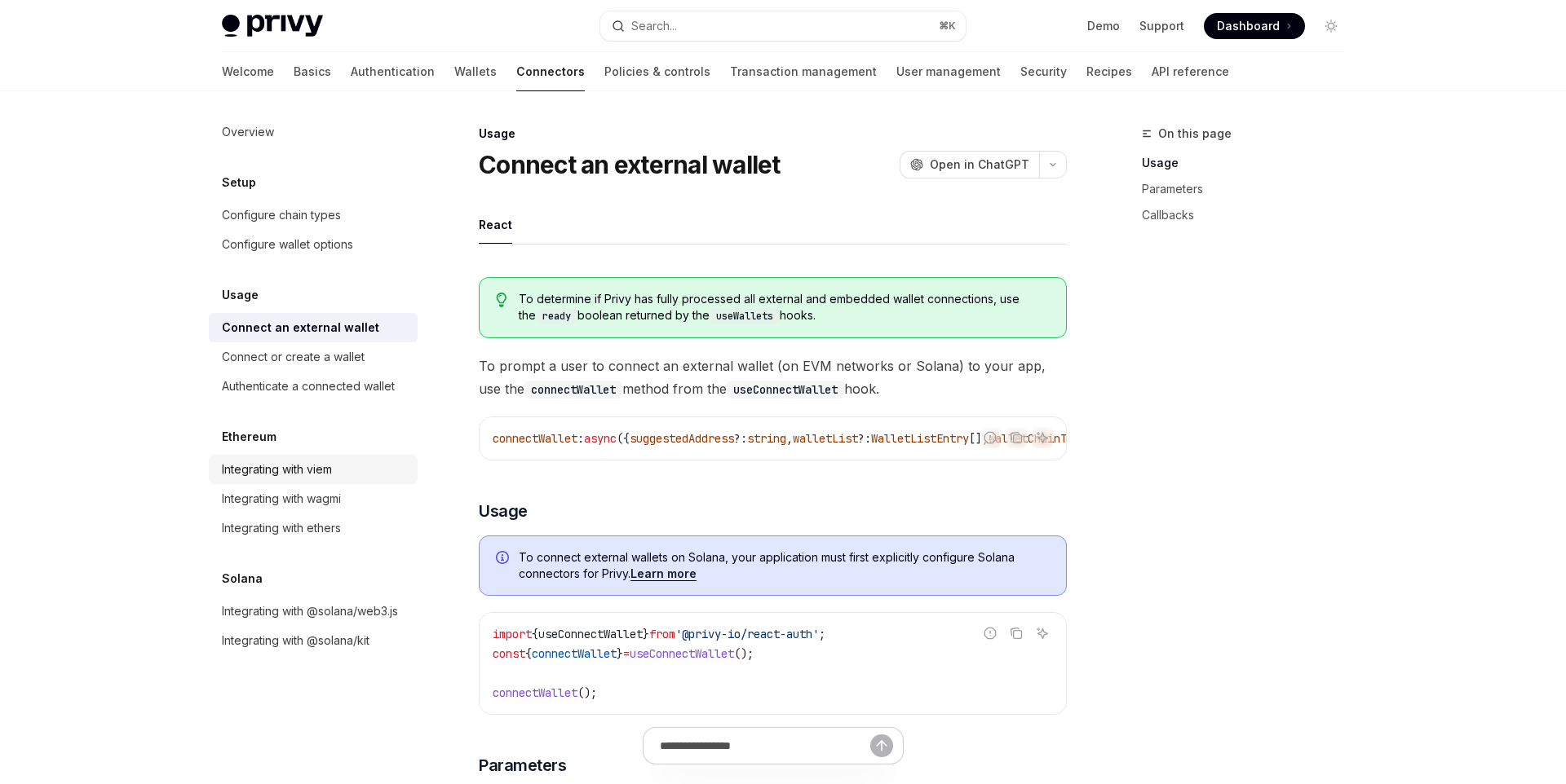
click at [338, 479] on link "Integrating with viem" at bounding box center [312, 469] width 208 height 30
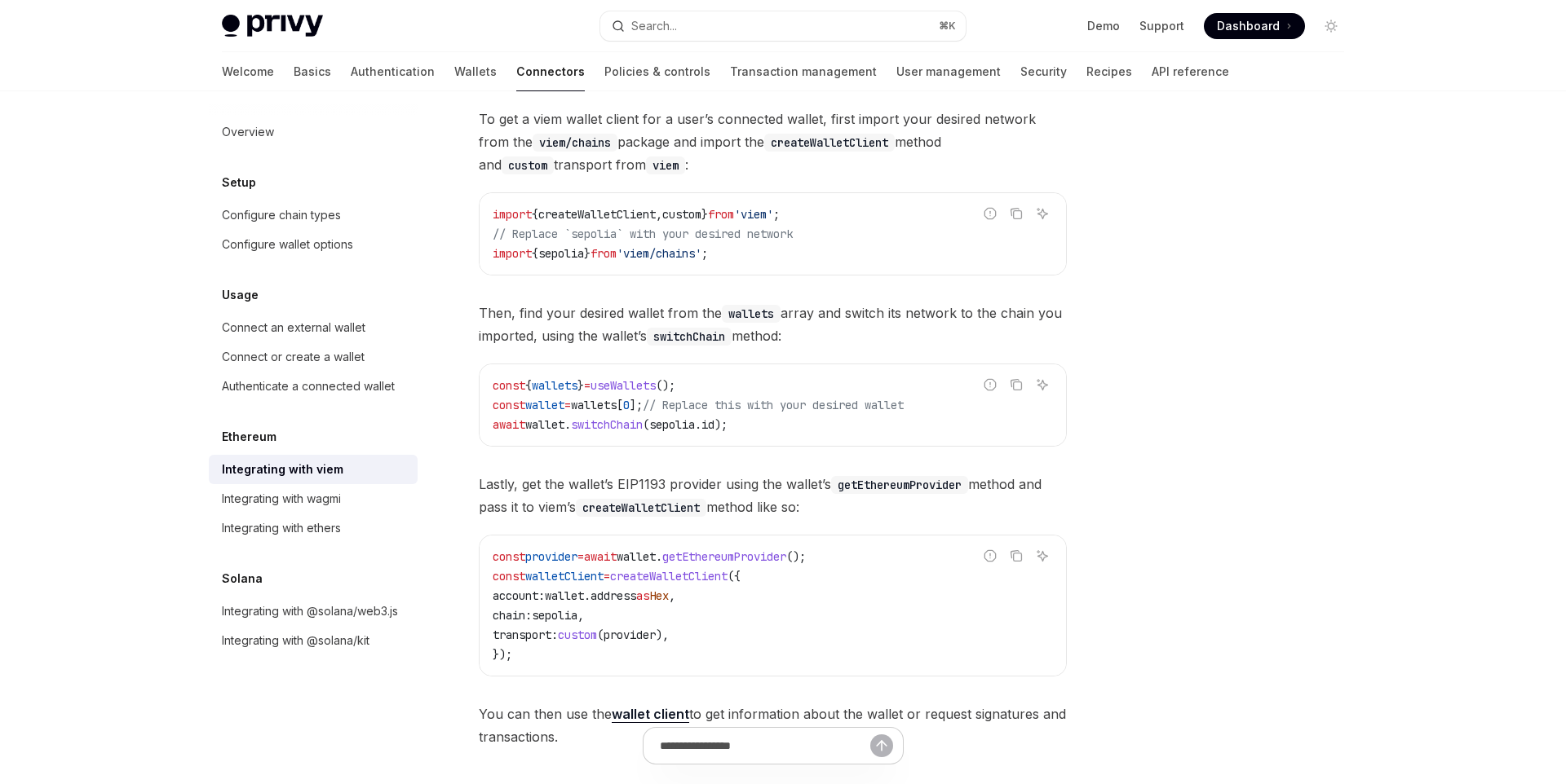
scroll to position [159, 0]
click at [365, 384] on div "Authenticate a connected wallet" at bounding box center [308, 386] width 173 height 19
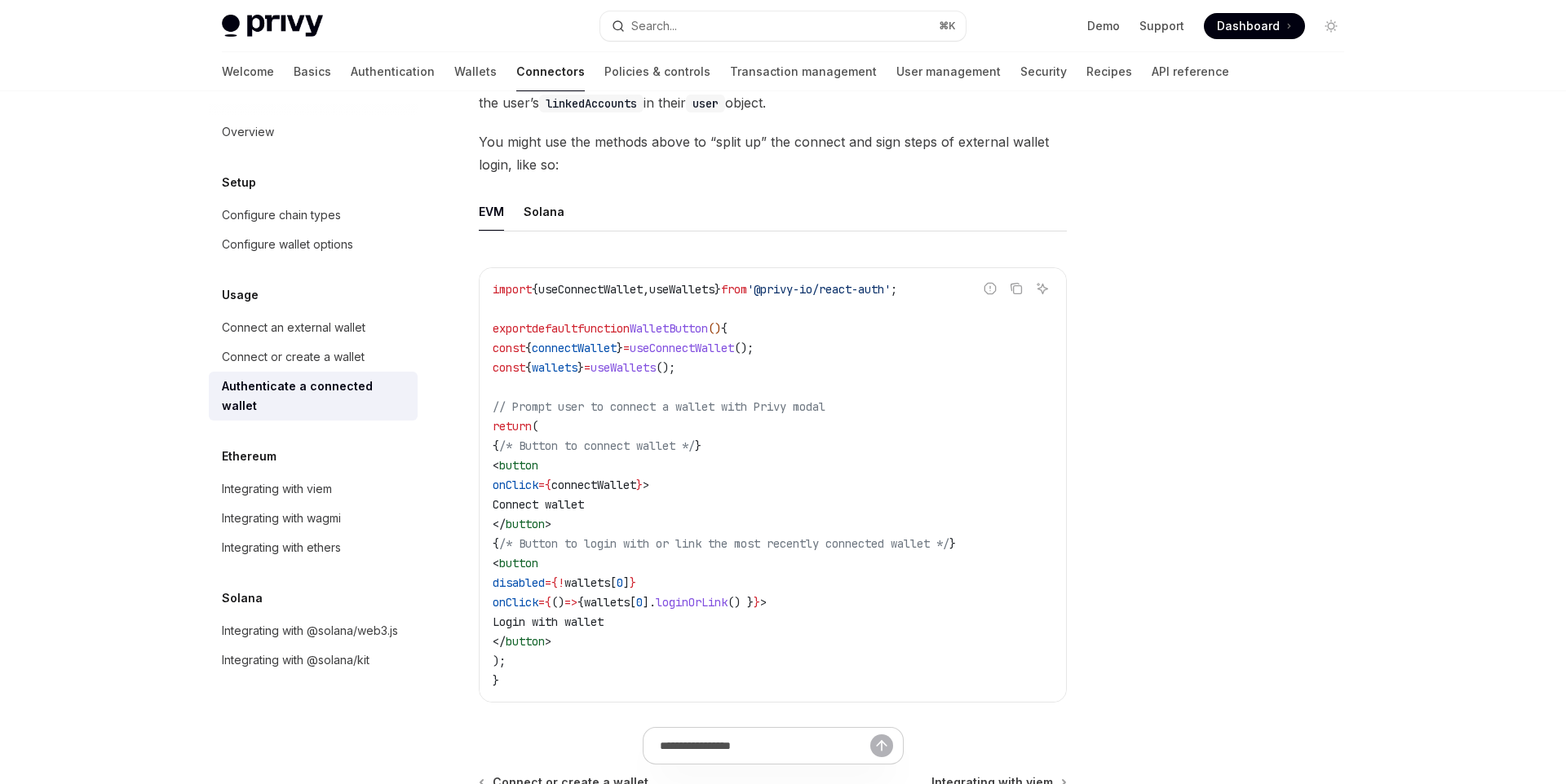
scroll to position [752, 0]
click at [1344, 392] on div at bounding box center [1233, 454] width 247 height 660
click at [532, 214] on div "Solana" at bounding box center [544, 211] width 41 height 38
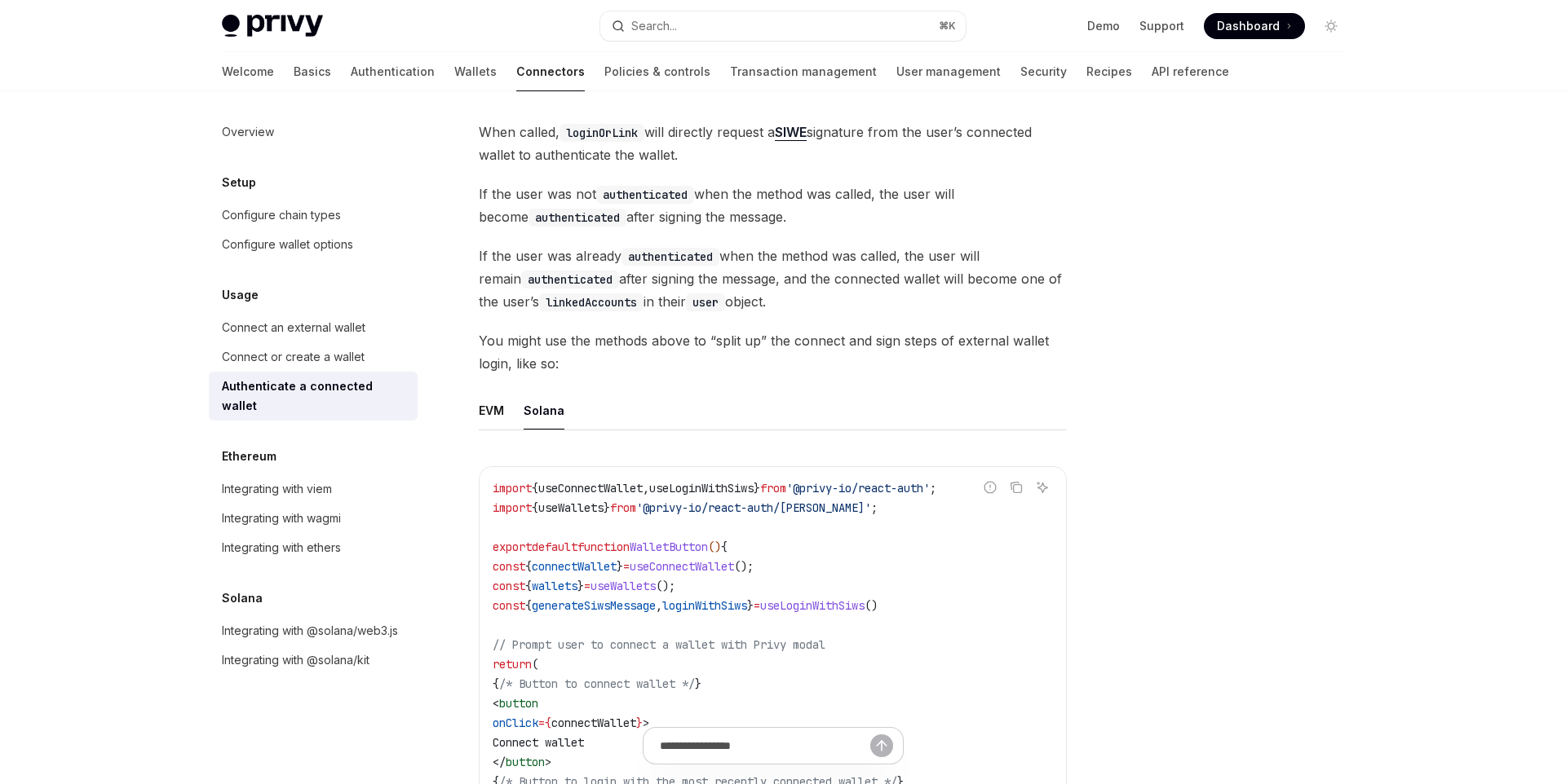
scroll to position [520, 0]
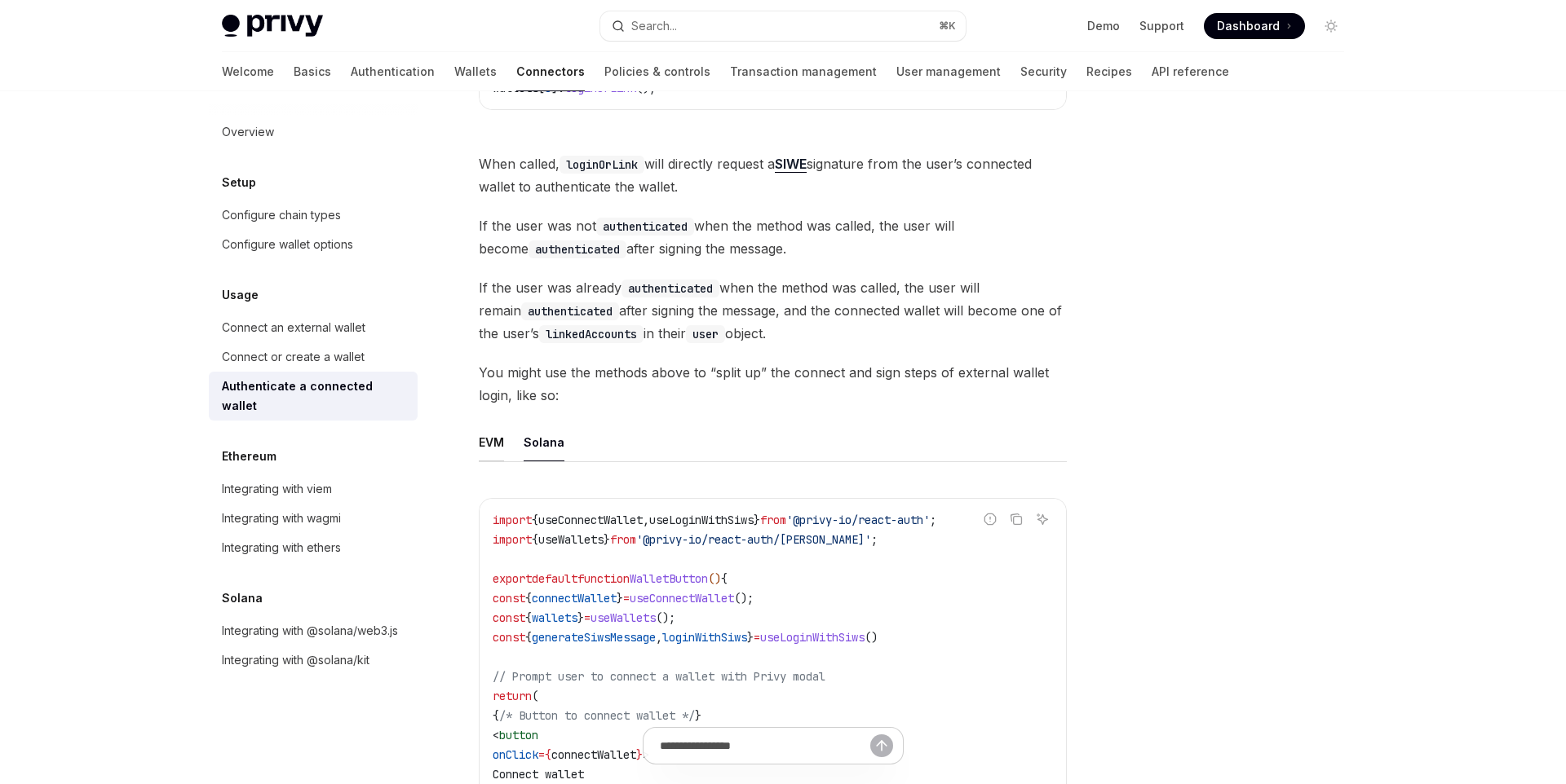
click at [490, 442] on div "EVM" at bounding box center [491, 442] width 25 height 38
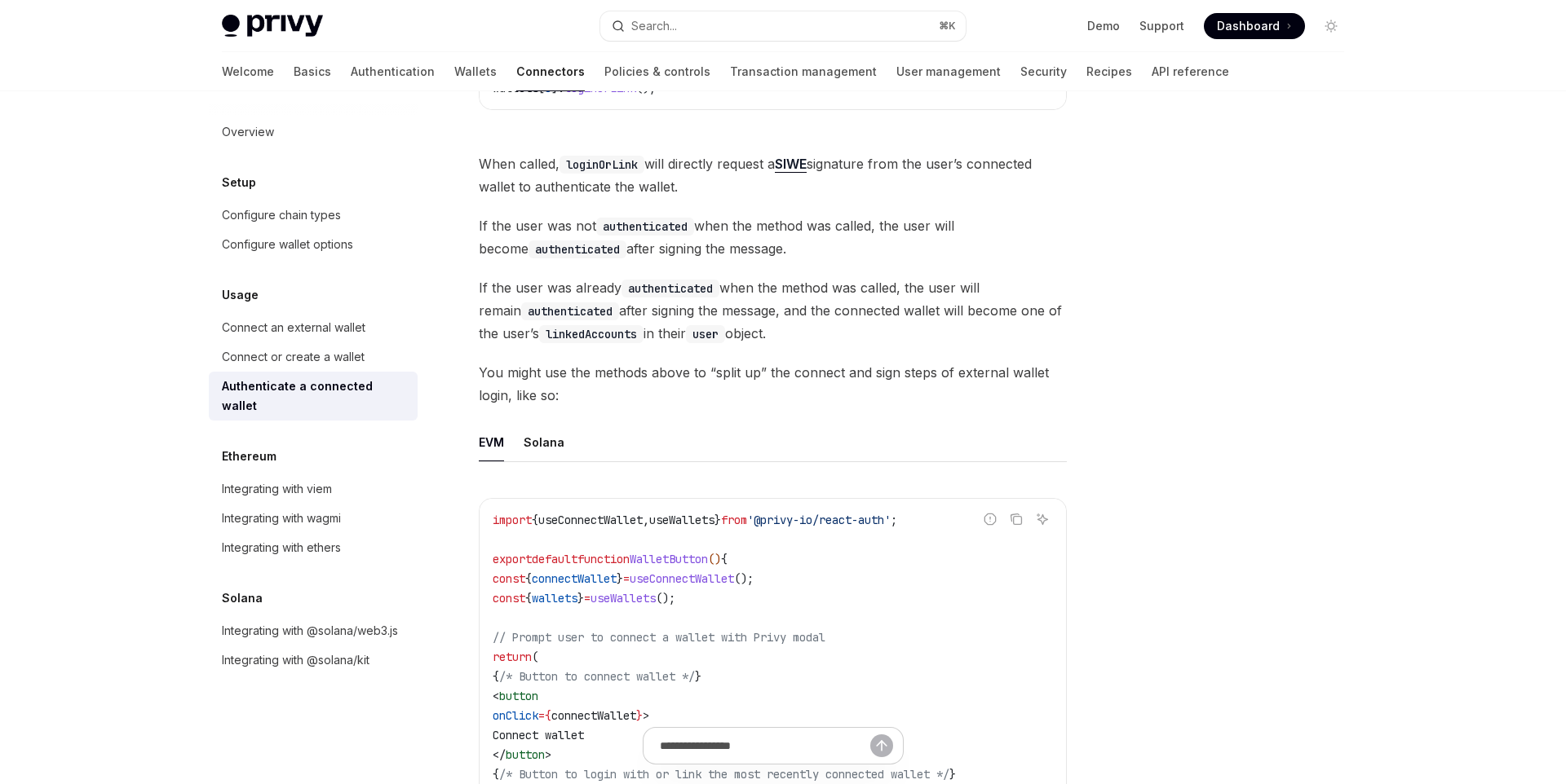
scroll to position [893, 0]
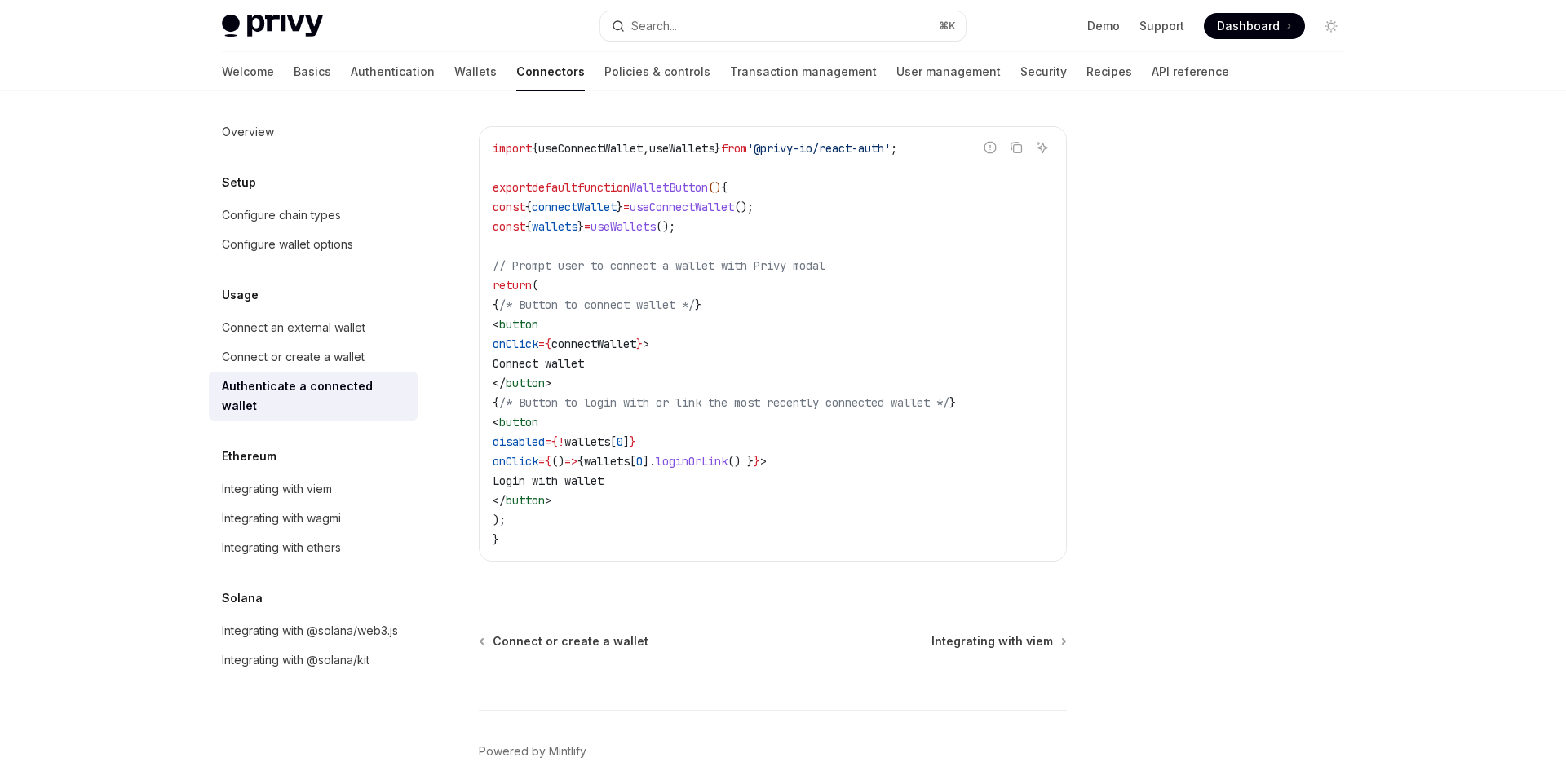
click at [1043, 470] on code "import { useConnectWallet , useWallets } from '@privy-io/react-auth' ; export d…" at bounding box center [773, 344] width 560 height 411
click at [1055, 770] on footer "Powered by Mintlify" at bounding box center [772, 780] width 588 height 141
click at [1262, 511] on div at bounding box center [1233, 454] width 247 height 660
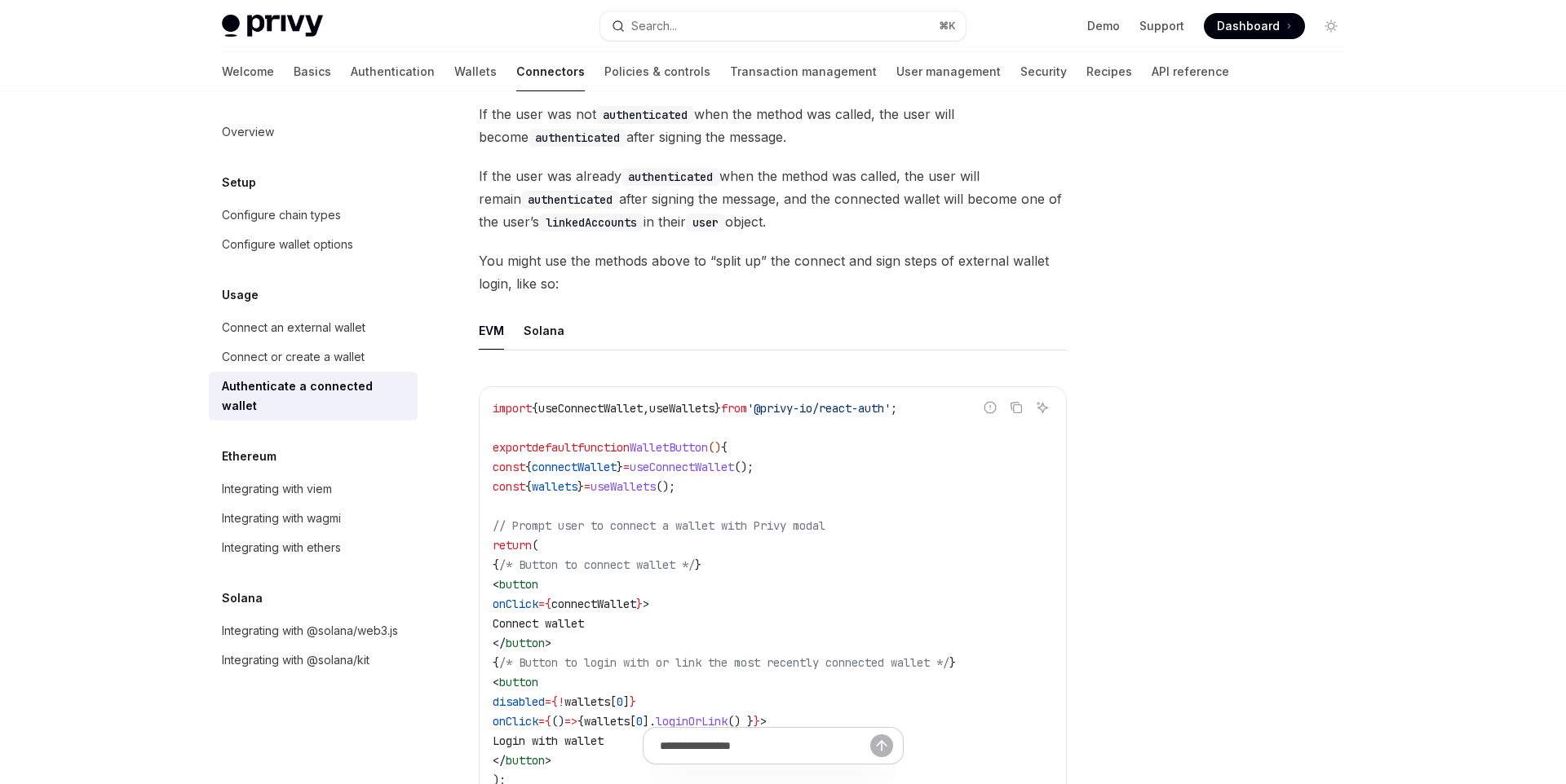
scroll to position [633, 0]
click at [1339, 30] on button "Toggle dark mode" at bounding box center [1330, 26] width 26 height 26
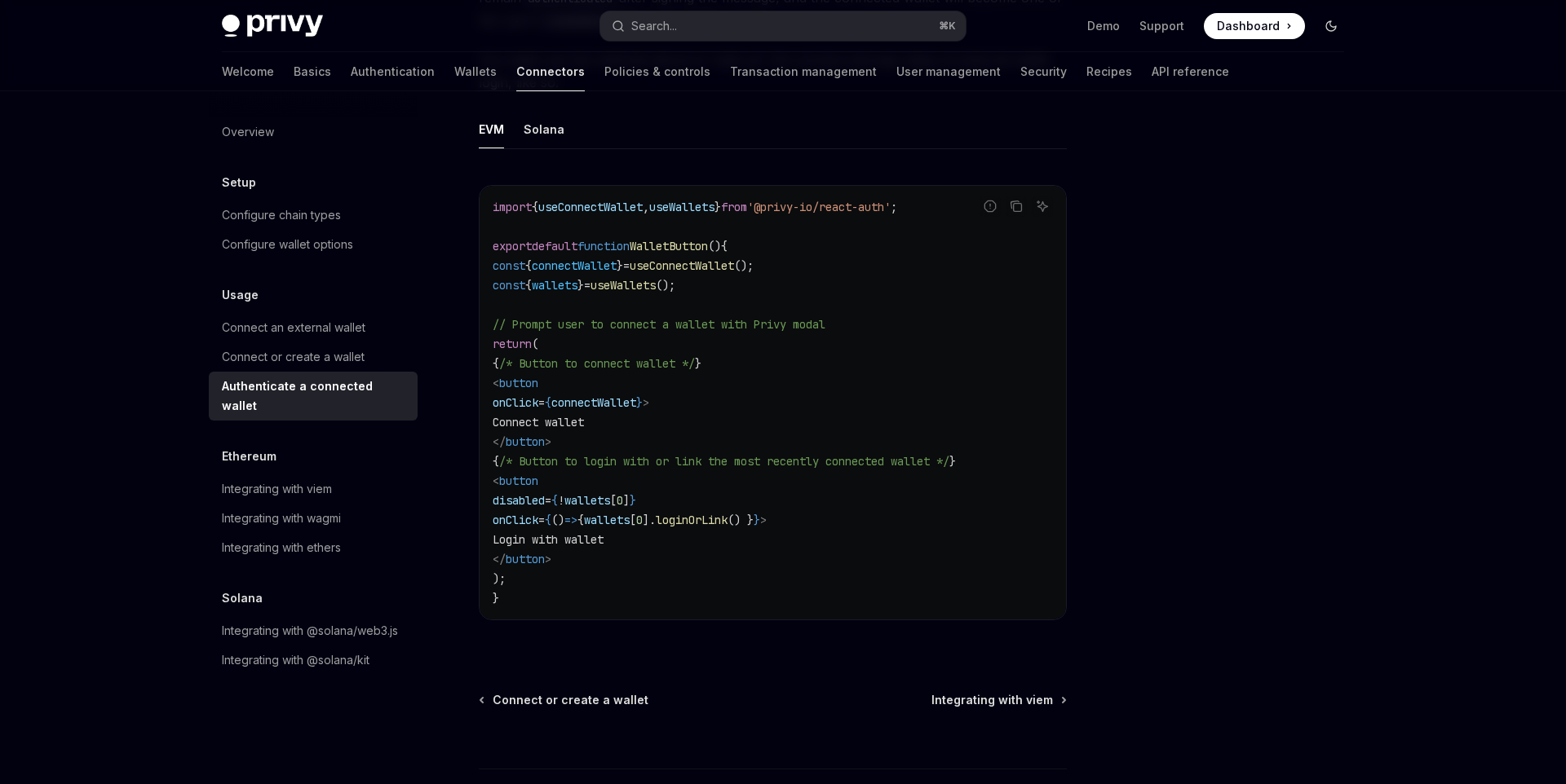
scroll to position [837, 0]
click at [1339, 30] on button "Toggle dark mode" at bounding box center [1330, 26] width 26 height 26
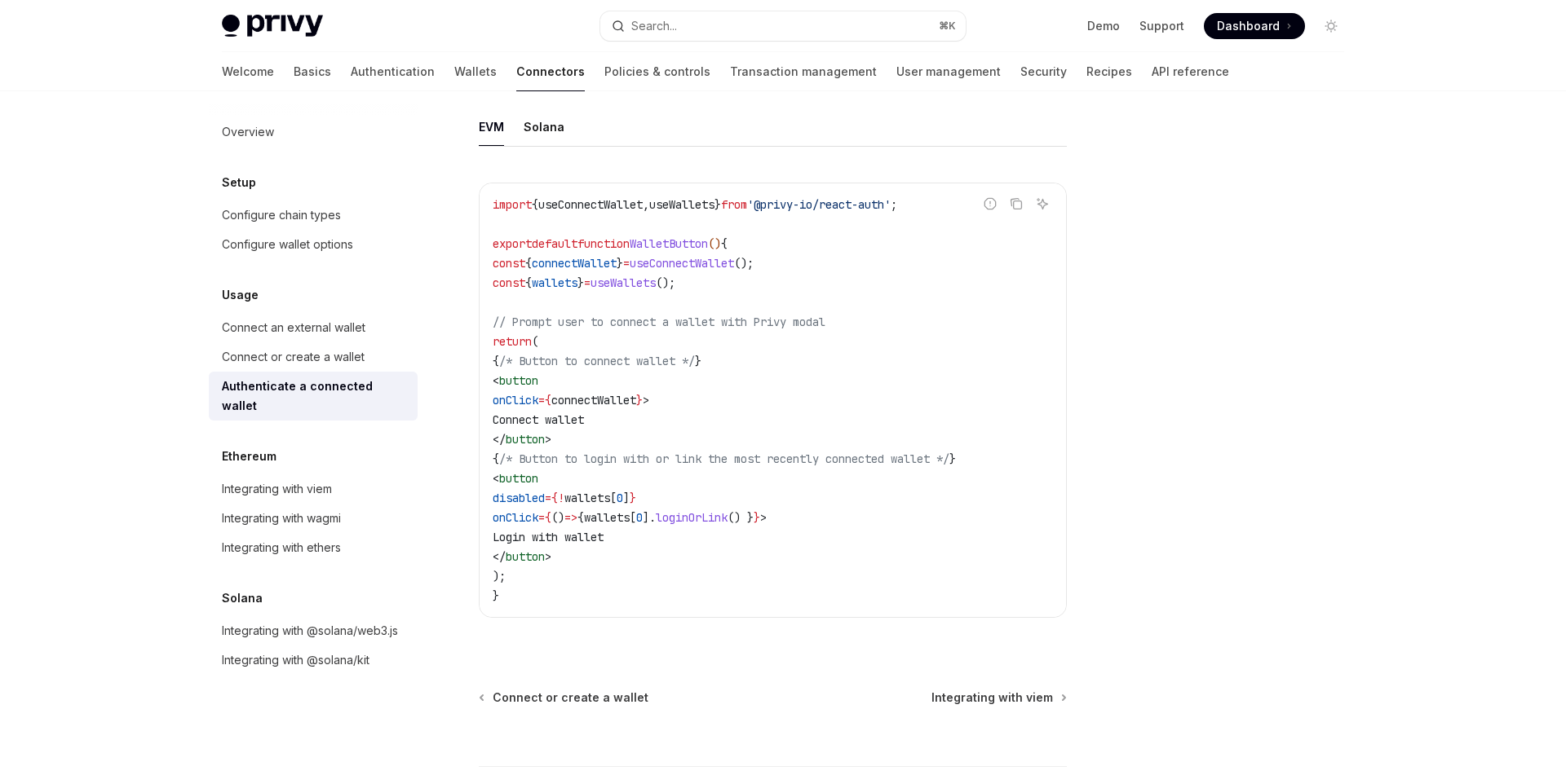
click at [1324, 347] on div at bounding box center [1233, 454] width 247 height 660
click at [1283, 281] on div at bounding box center [1233, 454] width 247 height 660
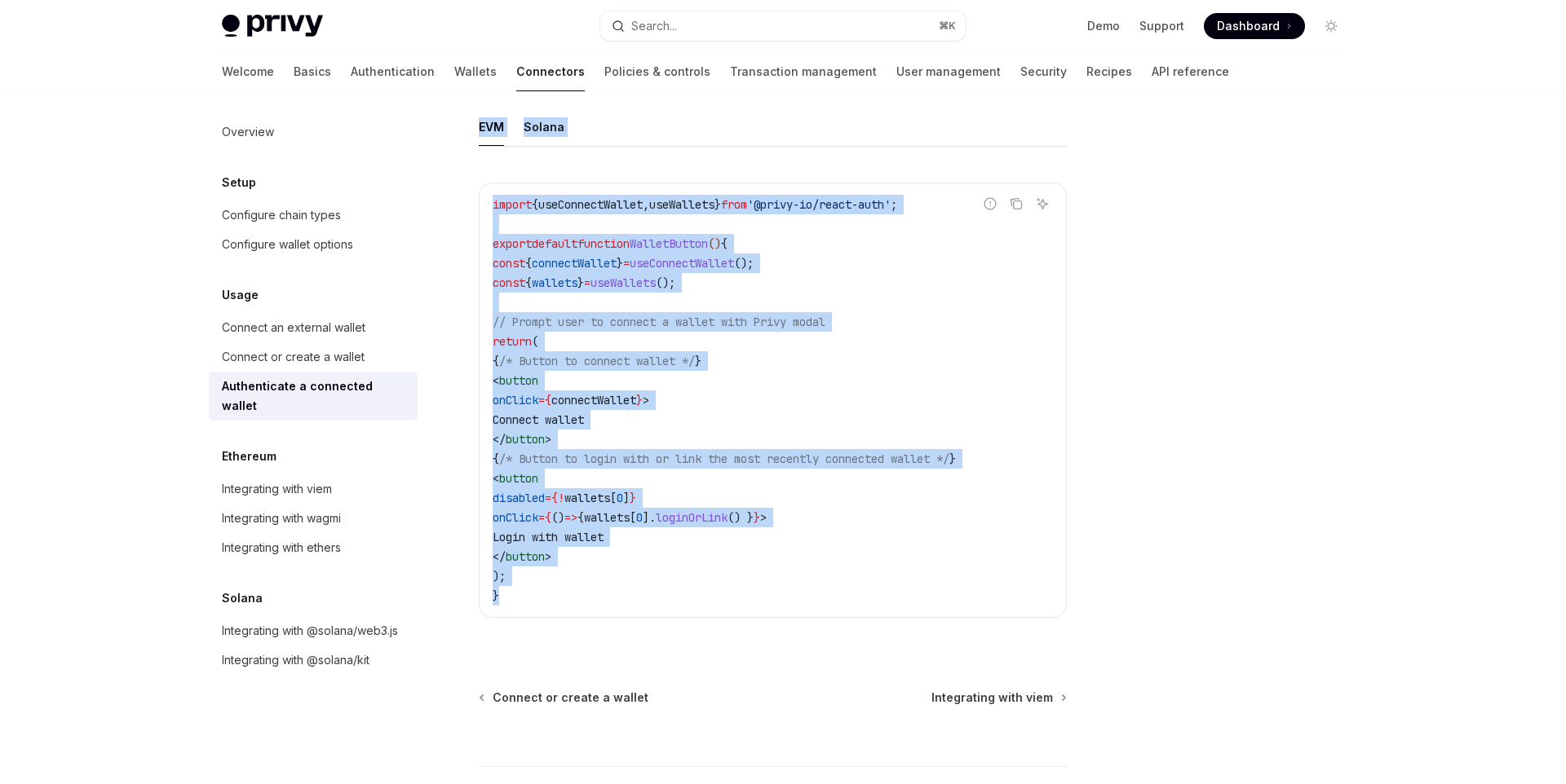
click at [1357, 586] on div "Overview Setup Configure chain types Configure wallet options Usage Connect an …" at bounding box center [783, 81] width 1200 height 1652
click at [1356, 586] on div at bounding box center [1233, 454] width 247 height 660
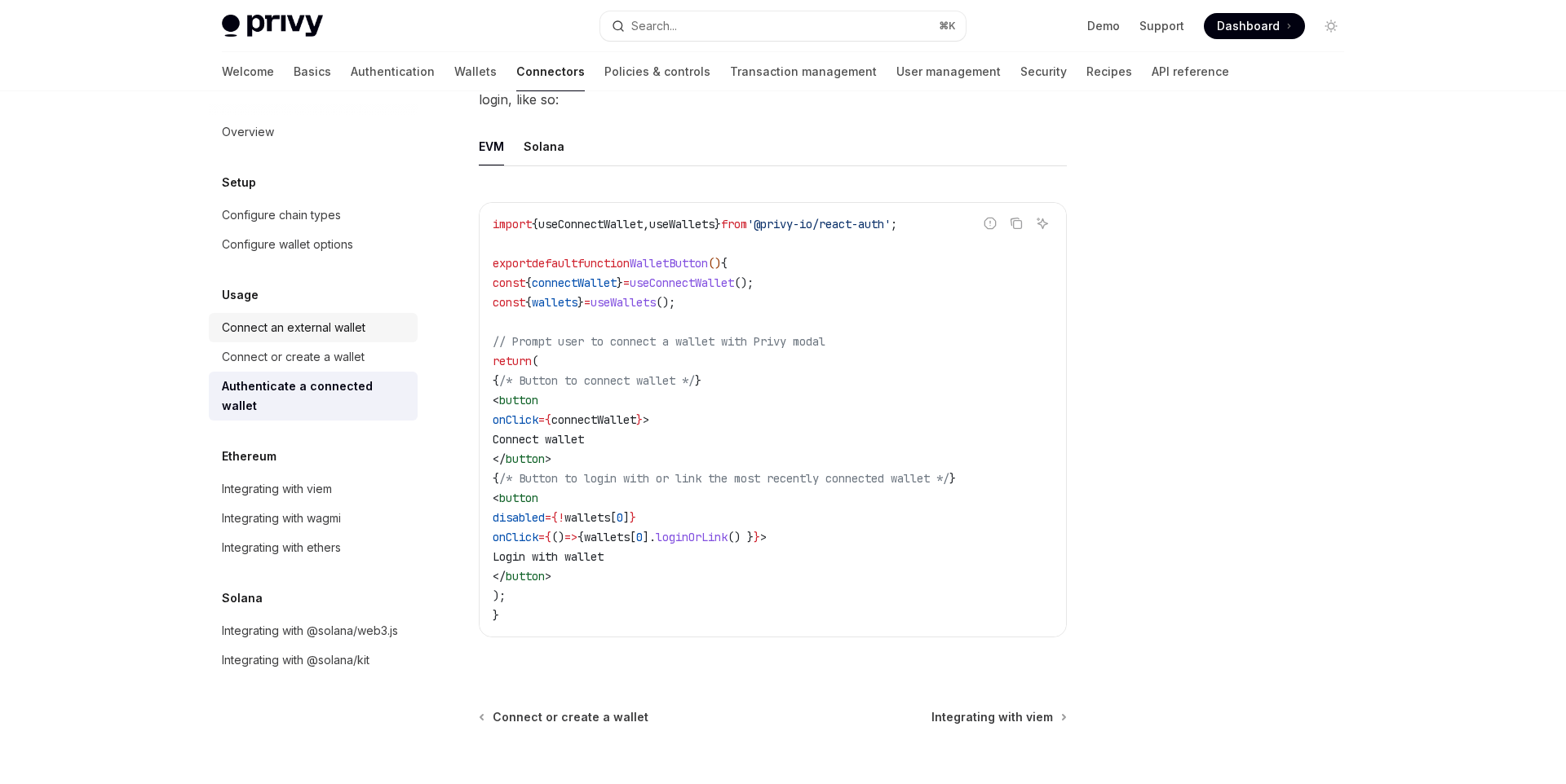
scroll to position [813, 0]
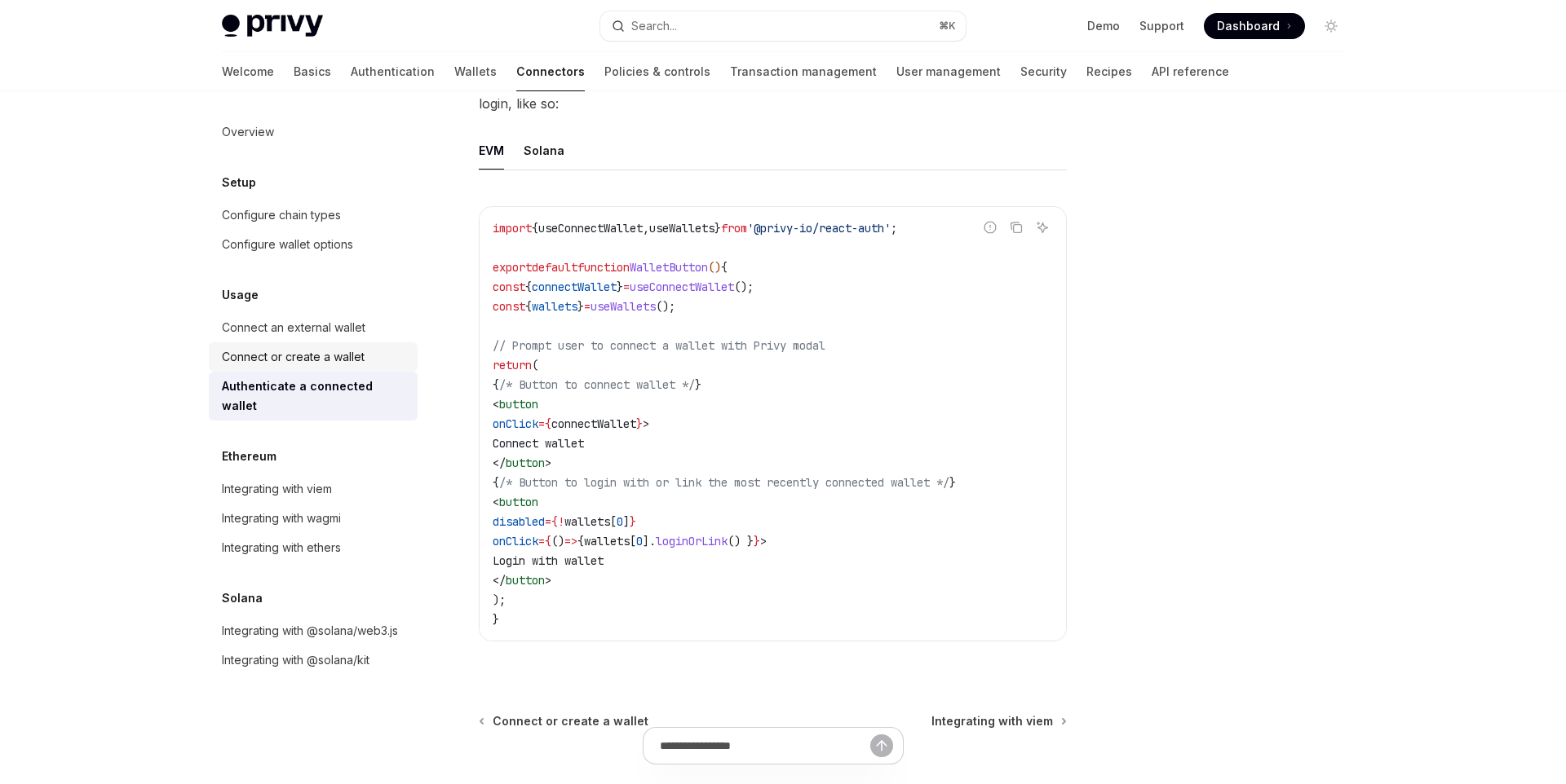
click at [365, 362] on div "Connect or create a wallet" at bounding box center [314, 357] width 186 height 19
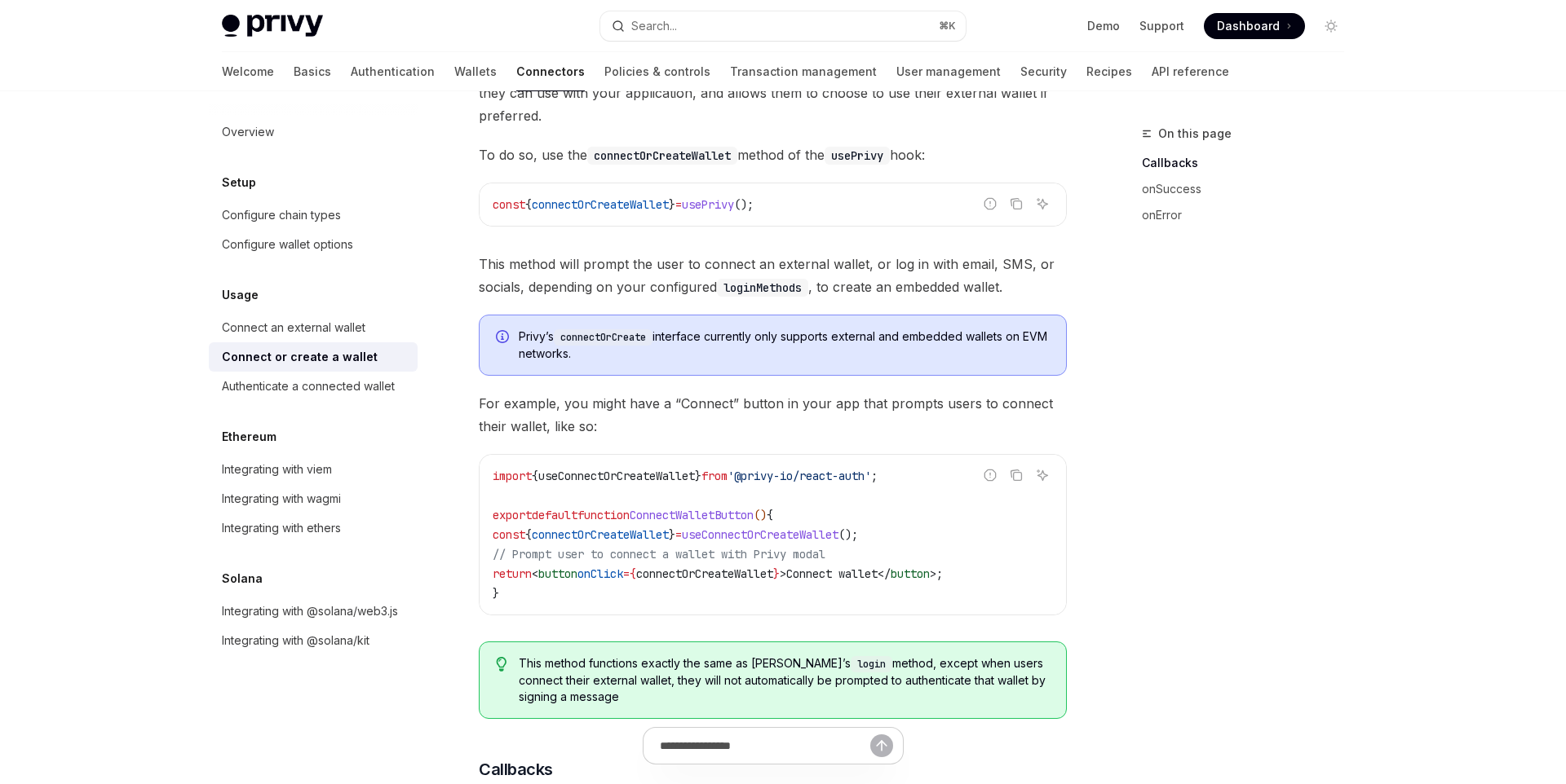
scroll to position [583, 0]
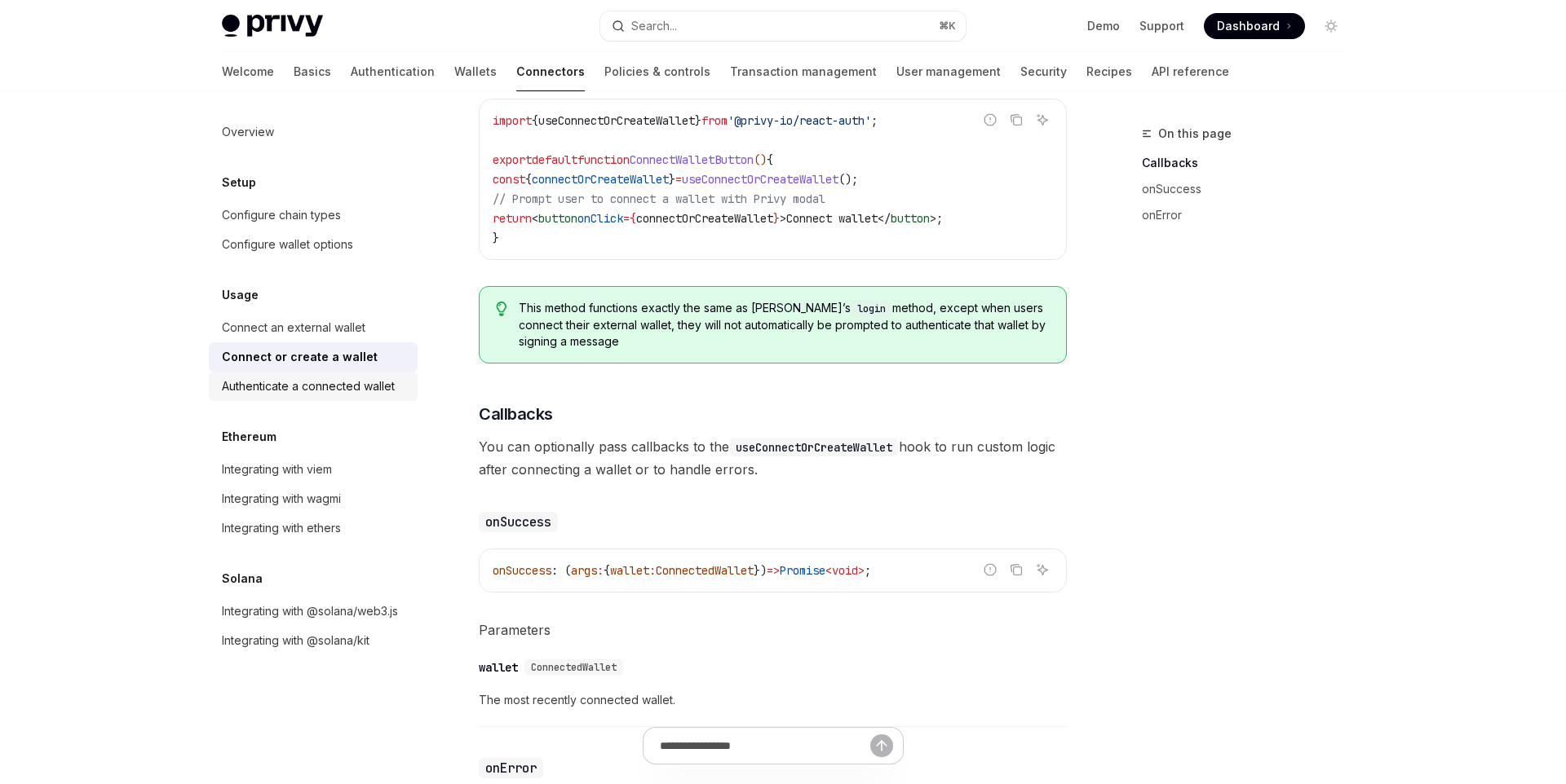
click at [387, 392] on div "Authenticate a connected wallet" at bounding box center [308, 386] width 173 height 19
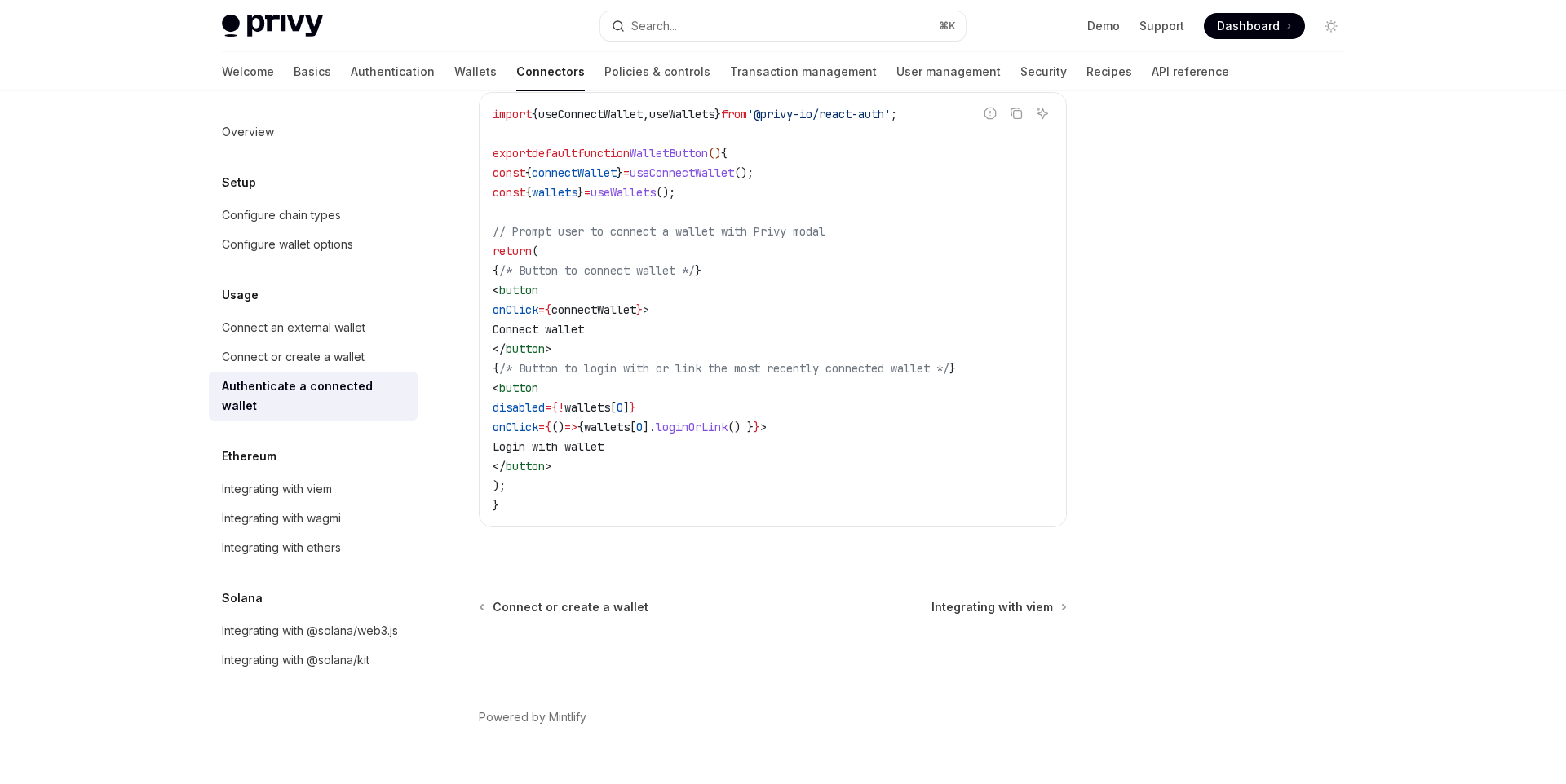
scroll to position [928, 0]
click at [1340, 309] on div at bounding box center [1233, 454] width 247 height 660
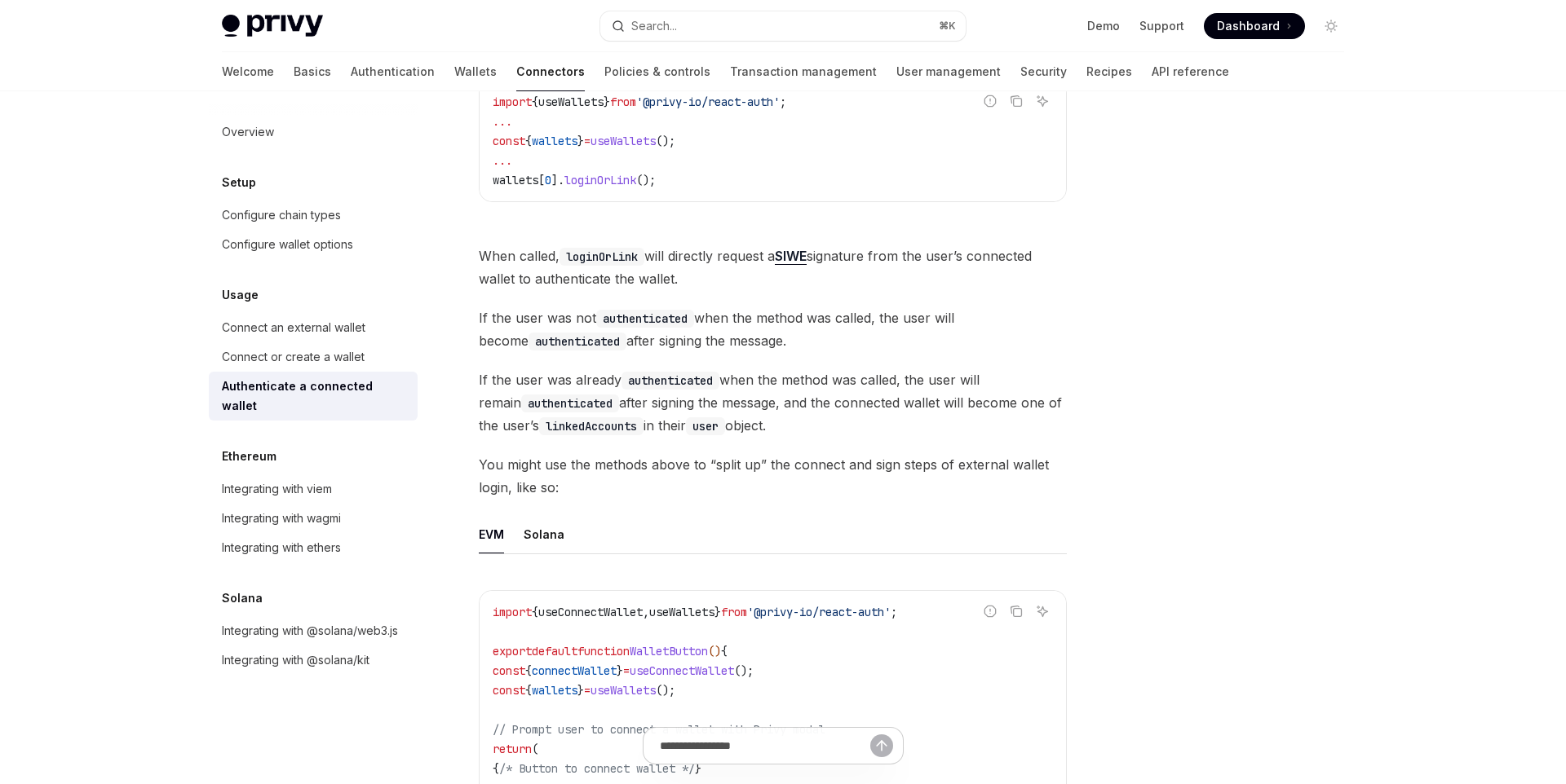
scroll to position [415, 0]
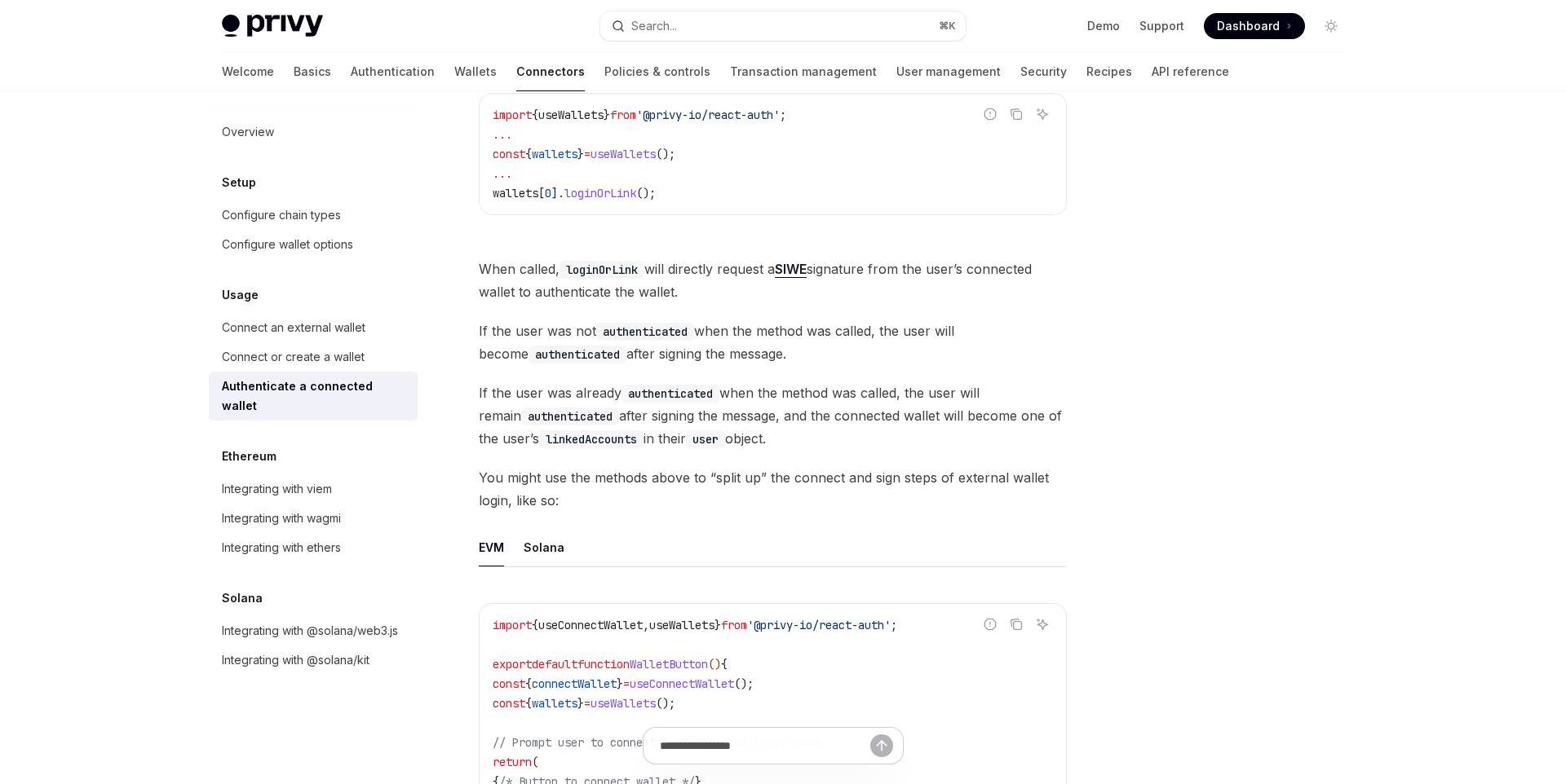
click at [642, 327] on code "authenticated" at bounding box center [645, 331] width 97 height 18
click at [632, 302] on div at bounding box center [632, 302] width 0 height 0
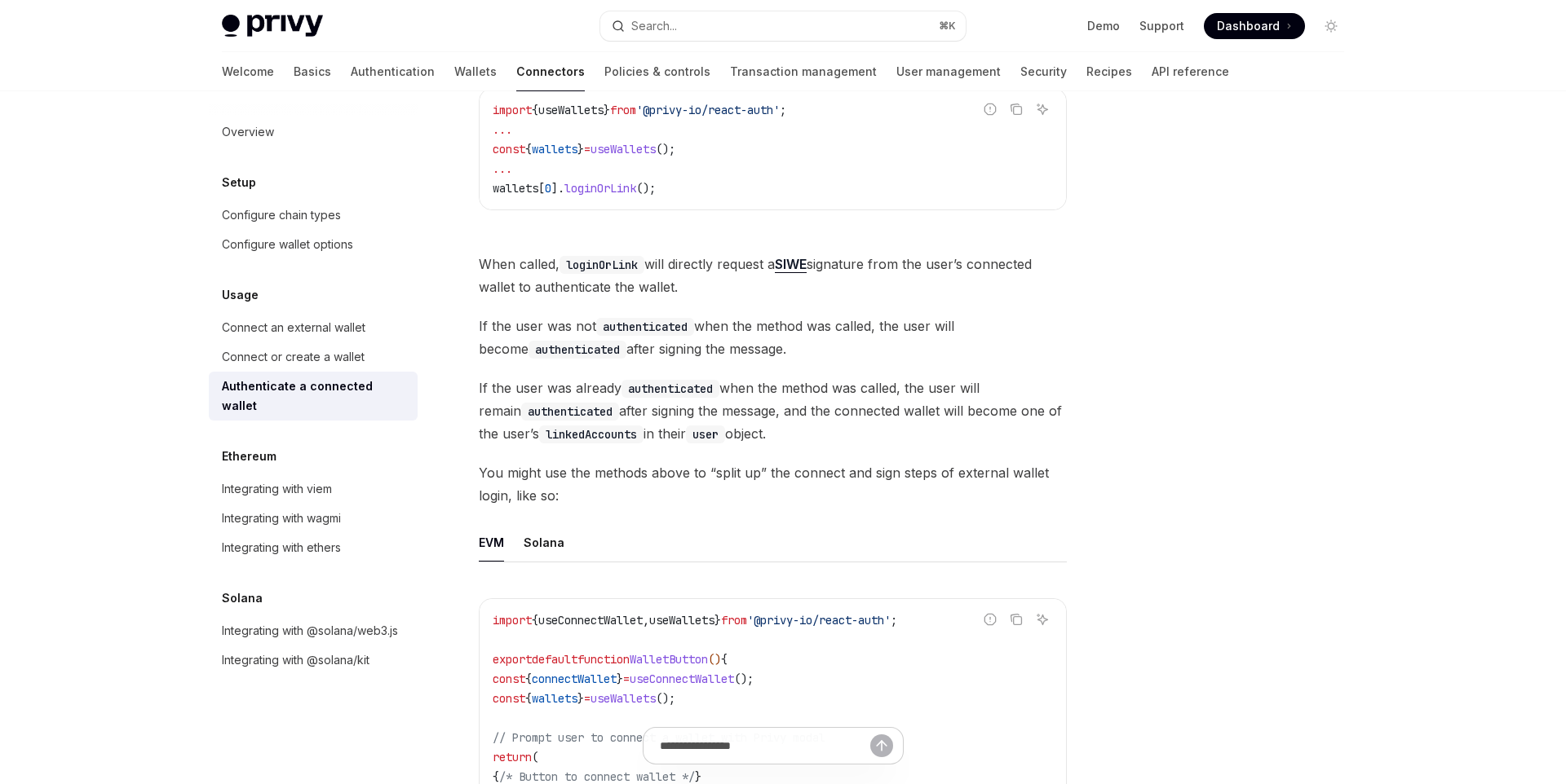
click at [1010, 456] on div "Once a user has connected their wallet to your app, and the wallet is available…" at bounding box center [772, 451] width 588 height 1216
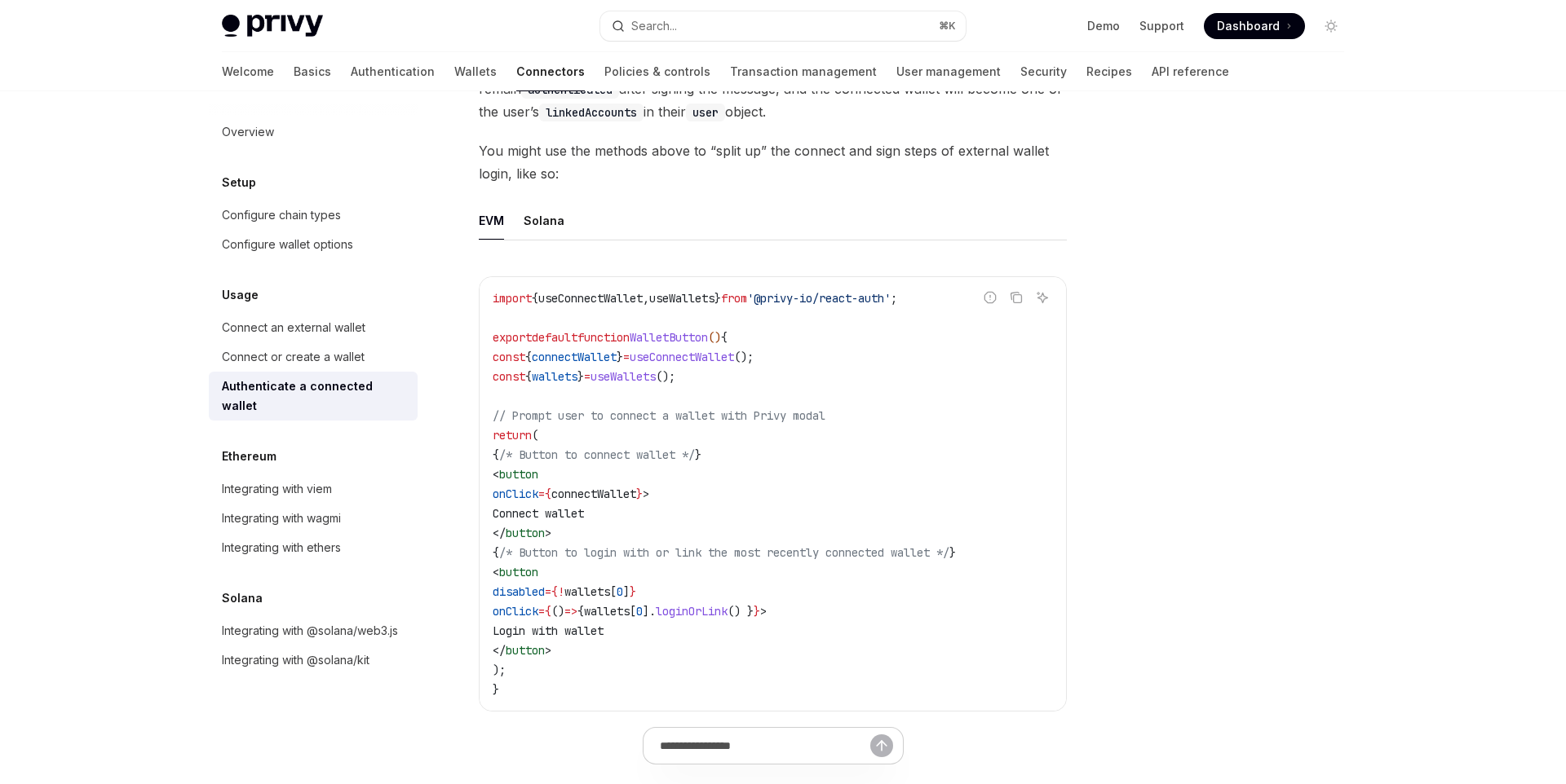
scroll to position [747, 0]
click at [347, 359] on div "Connect or create a wallet" at bounding box center [292, 357] width 142 height 19
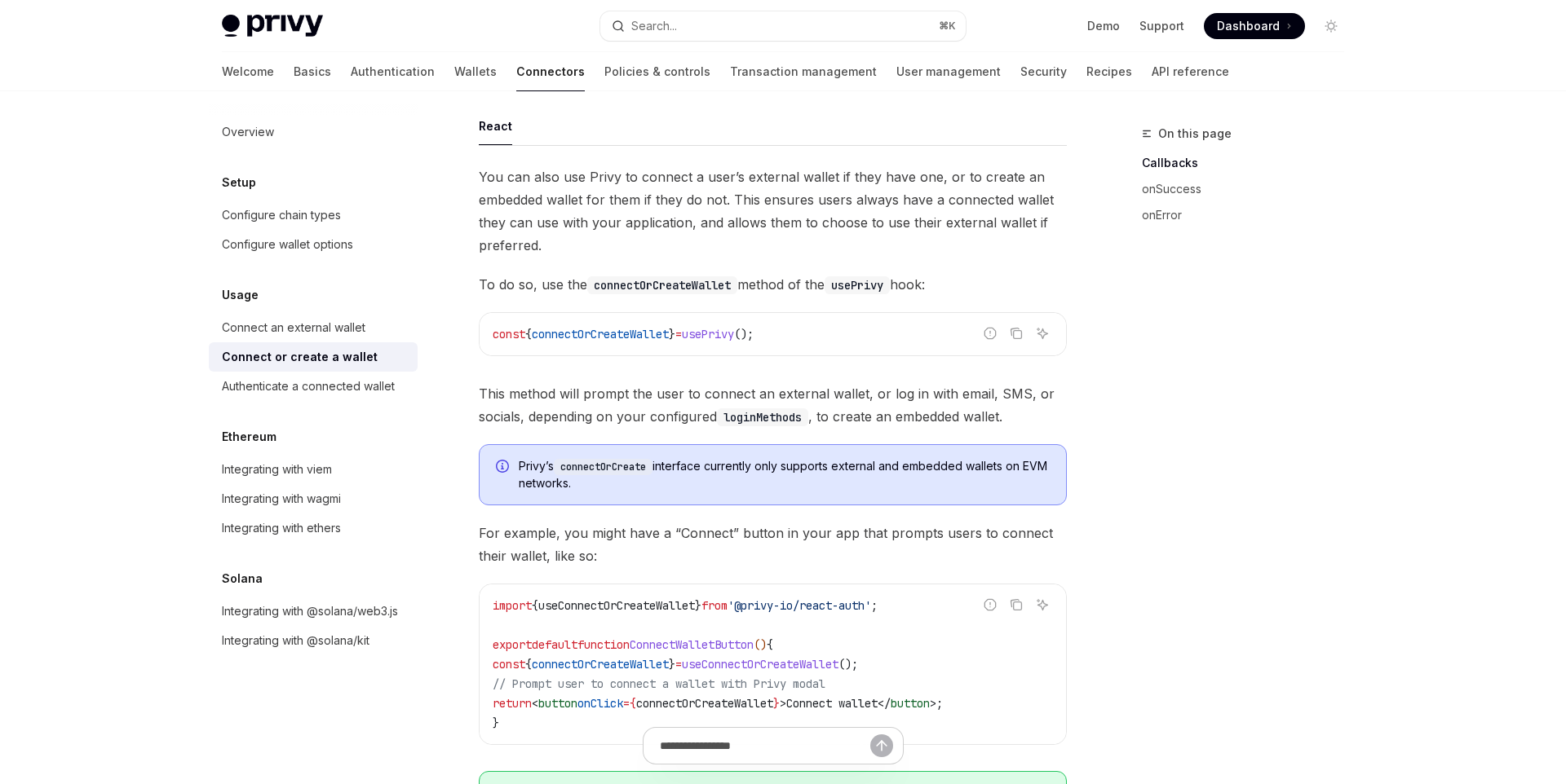
scroll to position [46, 0]
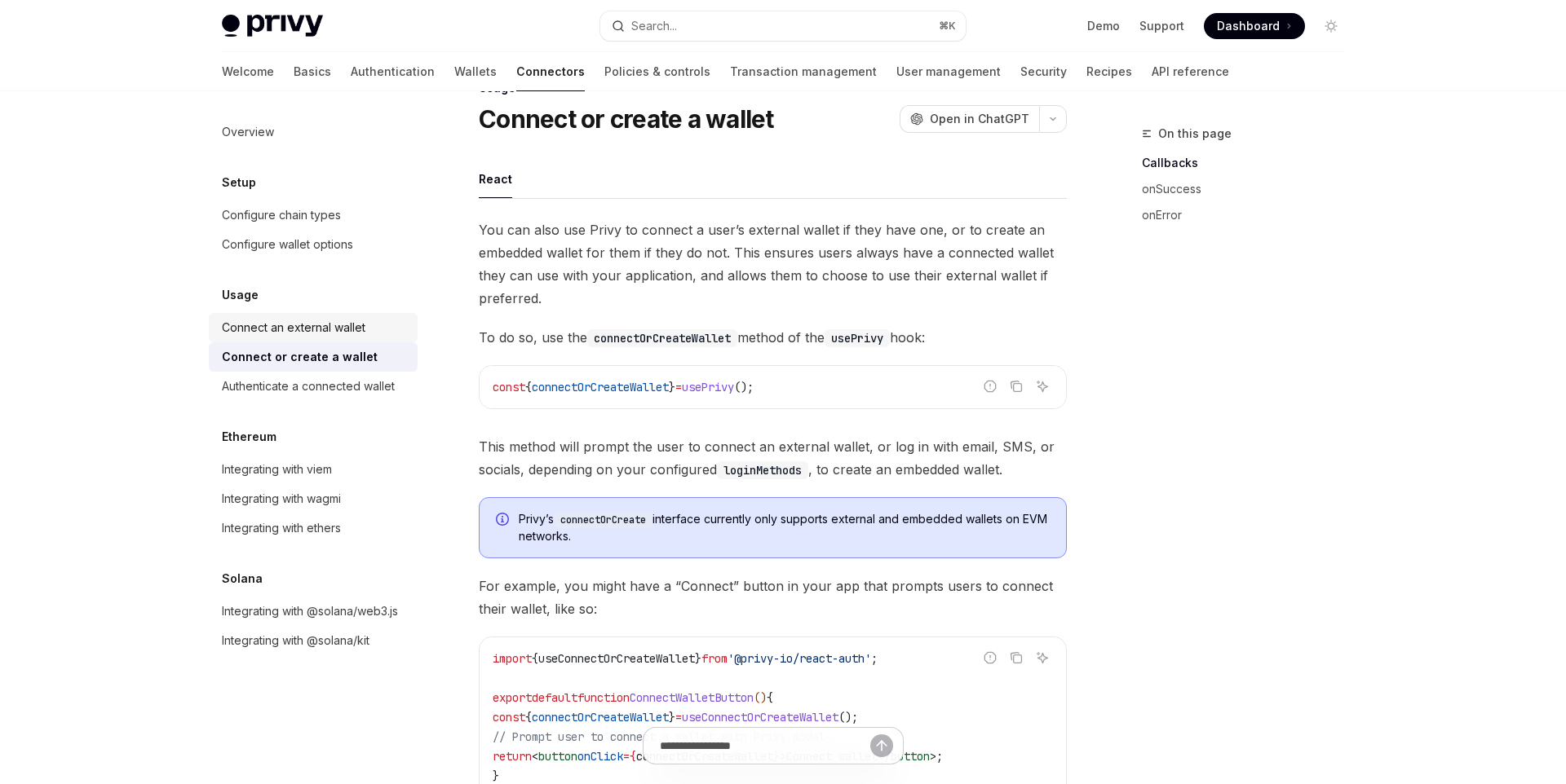
click at [351, 336] on div "Connect an external wallet" at bounding box center [293, 328] width 143 height 19
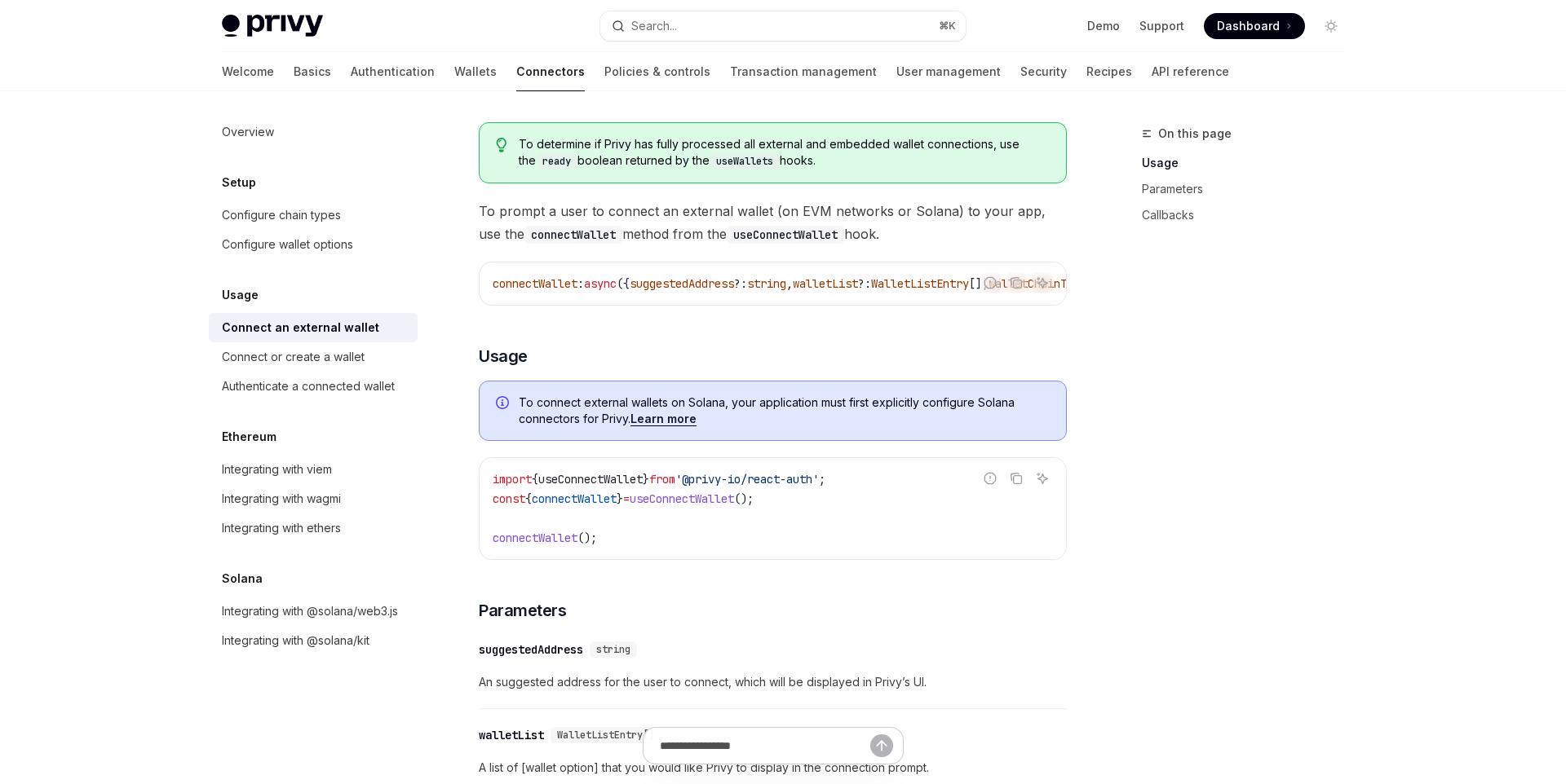
scroll to position [141, 0]
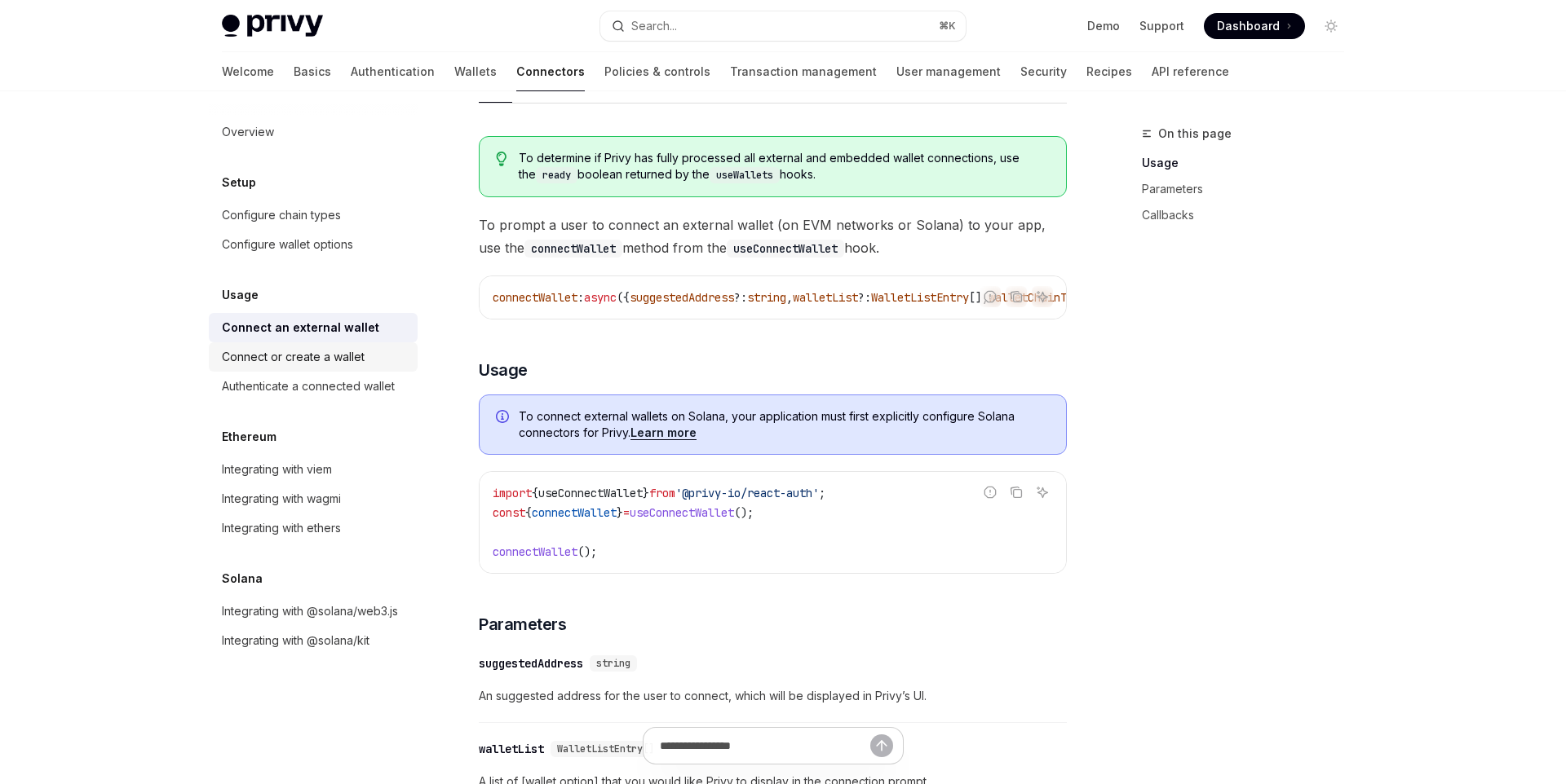
click at [270, 354] on div "Connect or create a wallet" at bounding box center [292, 357] width 142 height 19
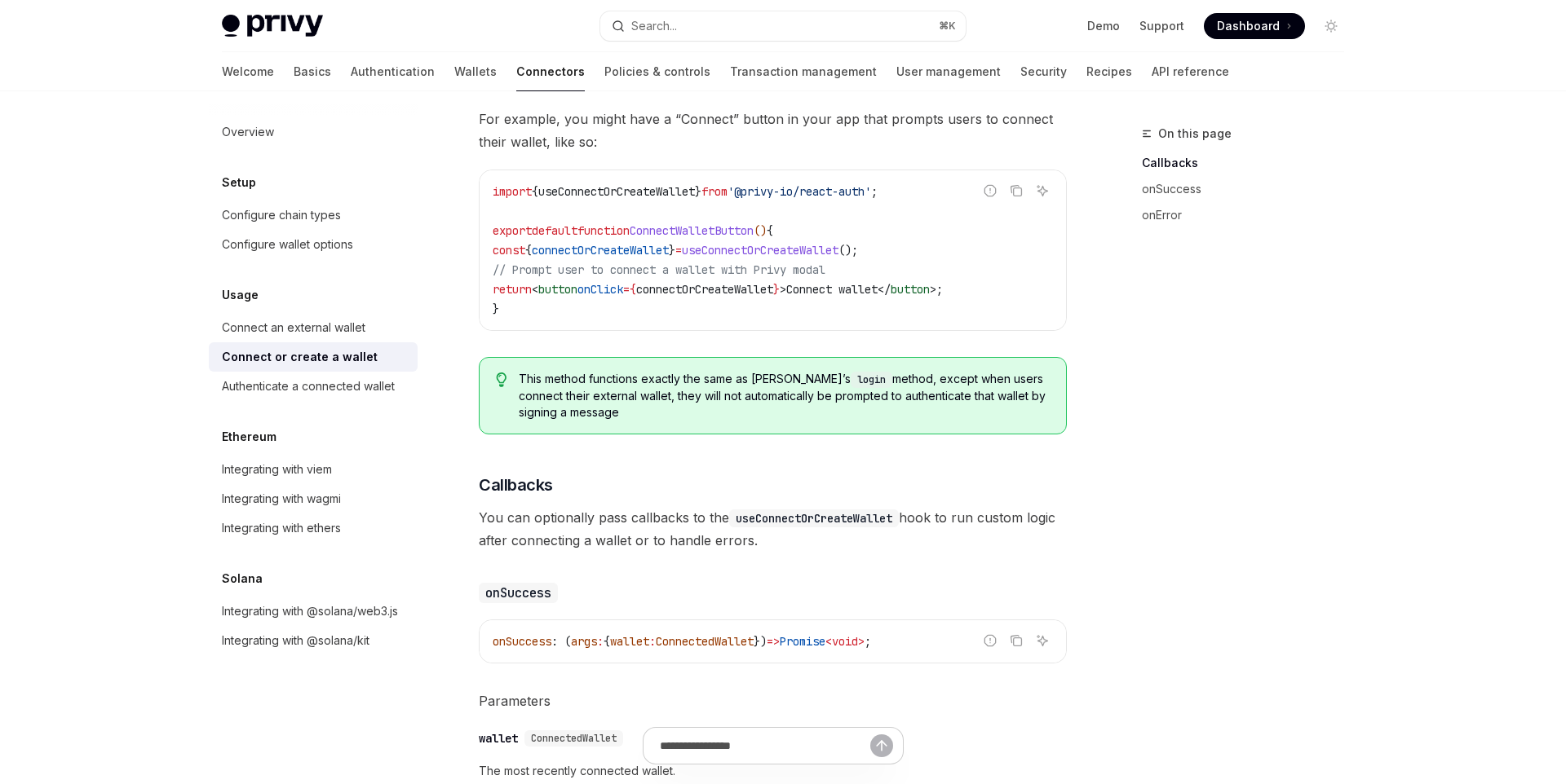
scroll to position [362, 0]
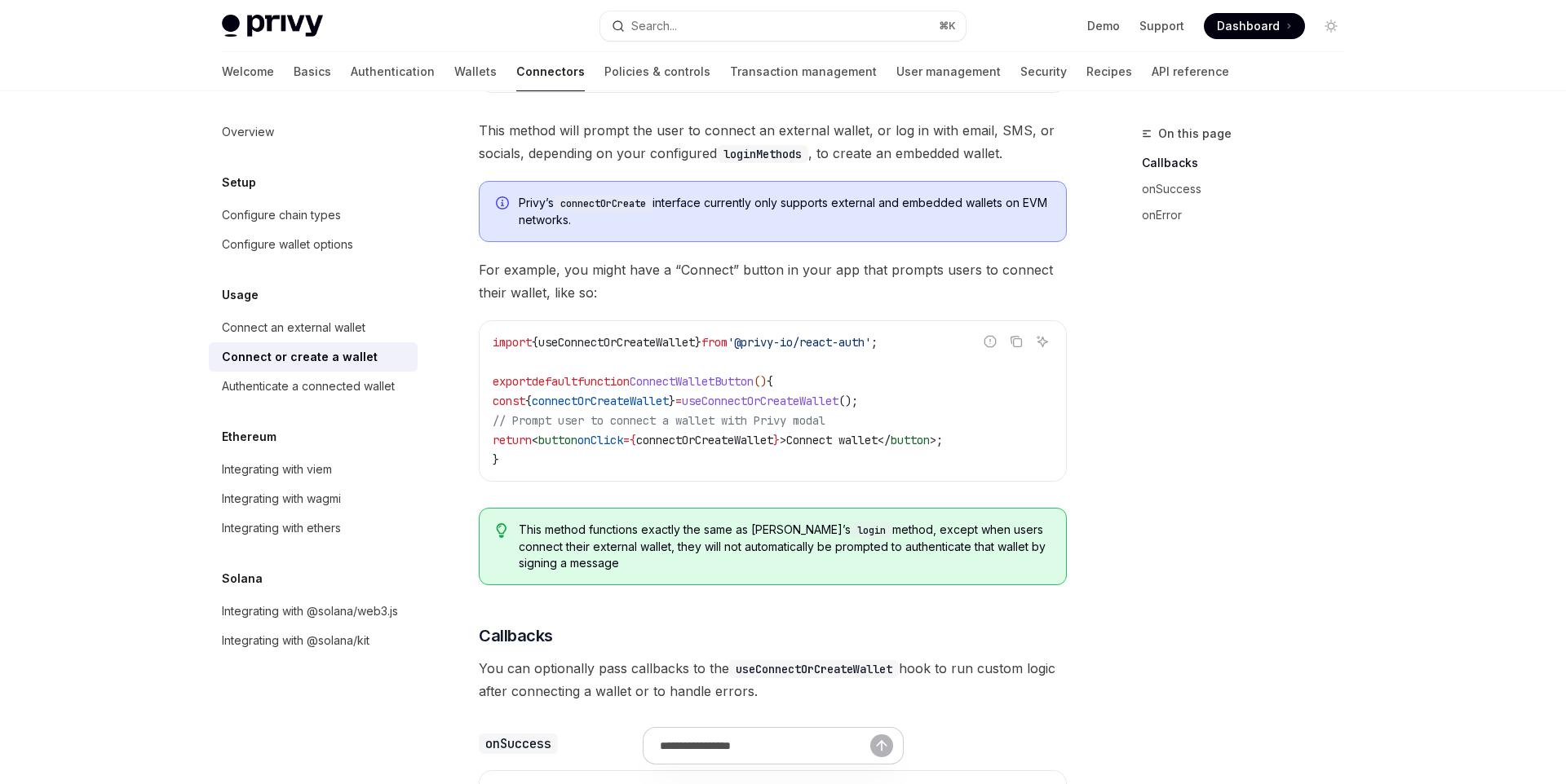
click at [662, 394] on span "connectOrCreateWallet" at bounding box center [599, 400] width 137 height 14
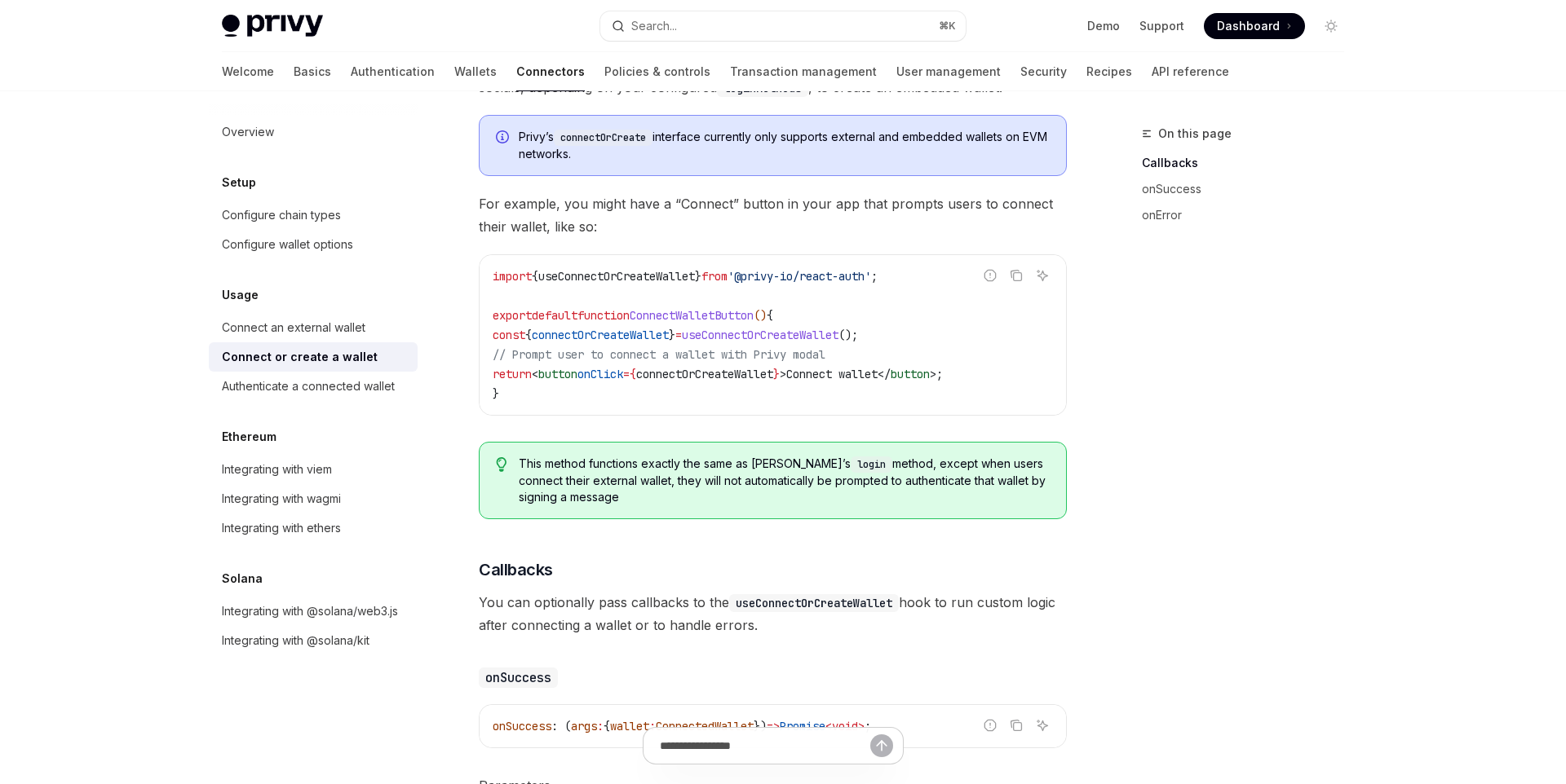
click at [875, 521] on div "You can also use Privy to connect a user’s external wallet if they have one, or…" at bounding box center [772, 486] width 588 height 1301
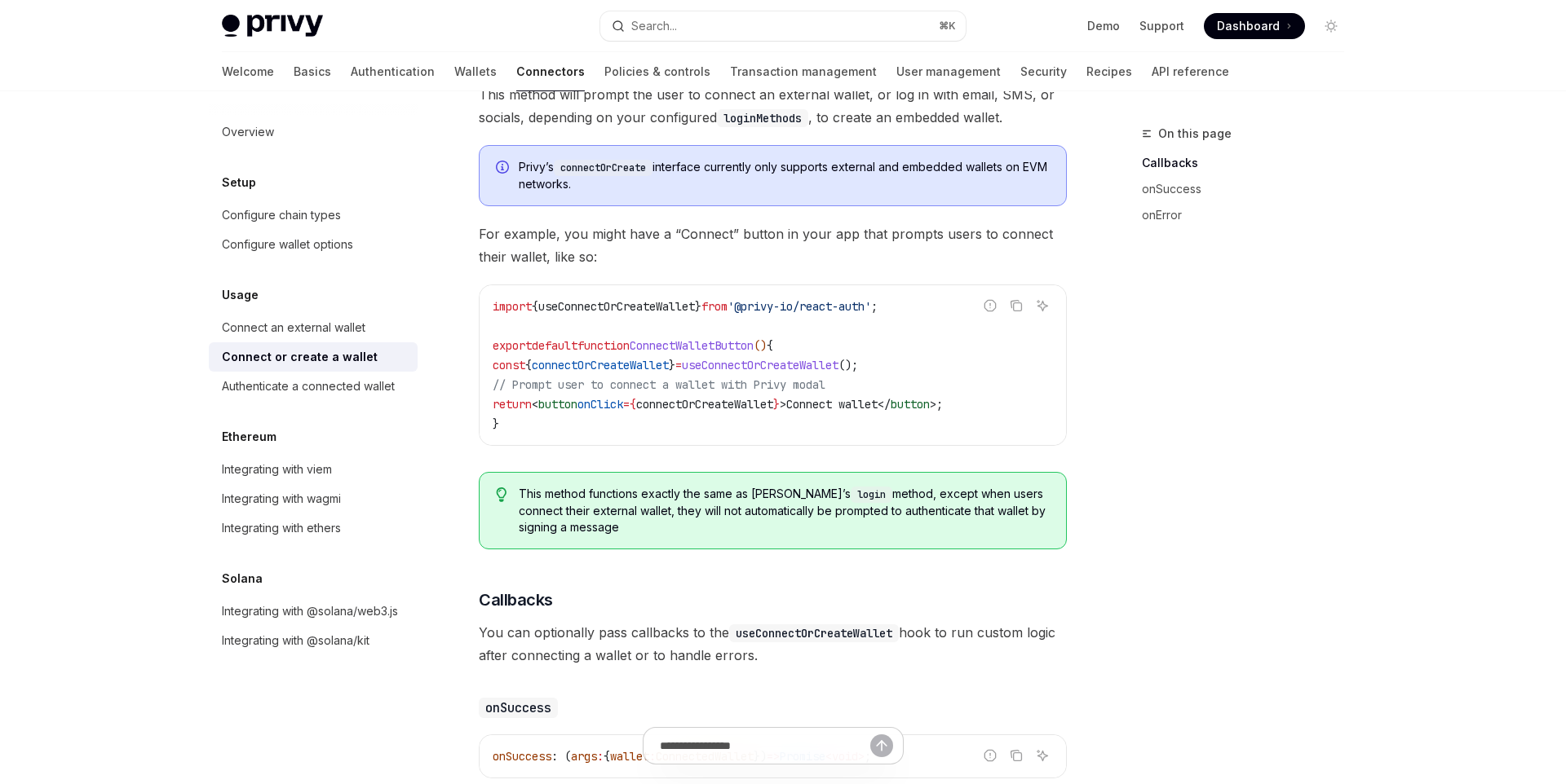
scroll to position [390, 0]
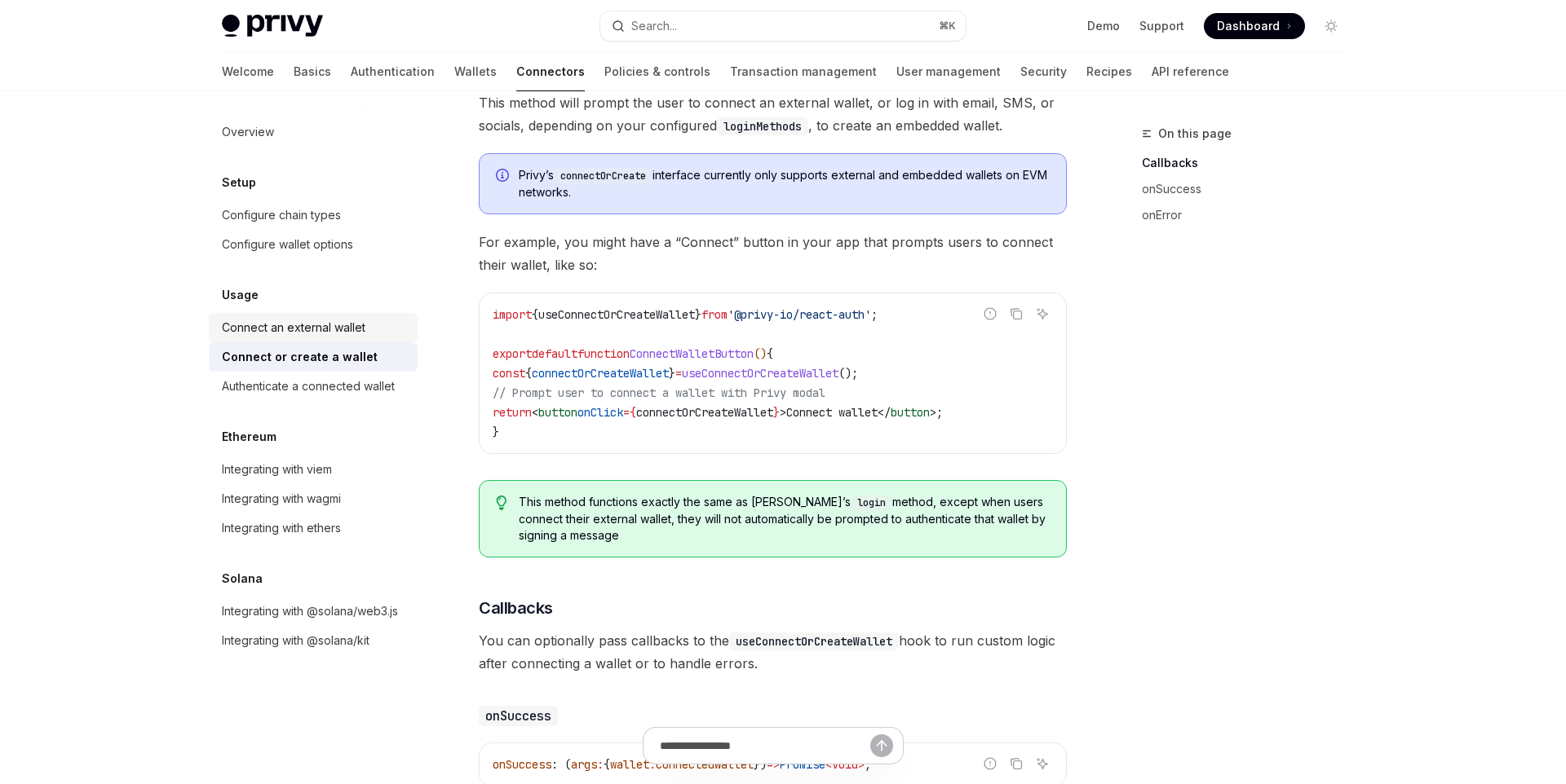
click at [356, 324] on div "Connect an external wallet" at bounding box center [293, 328] width 143 height 19
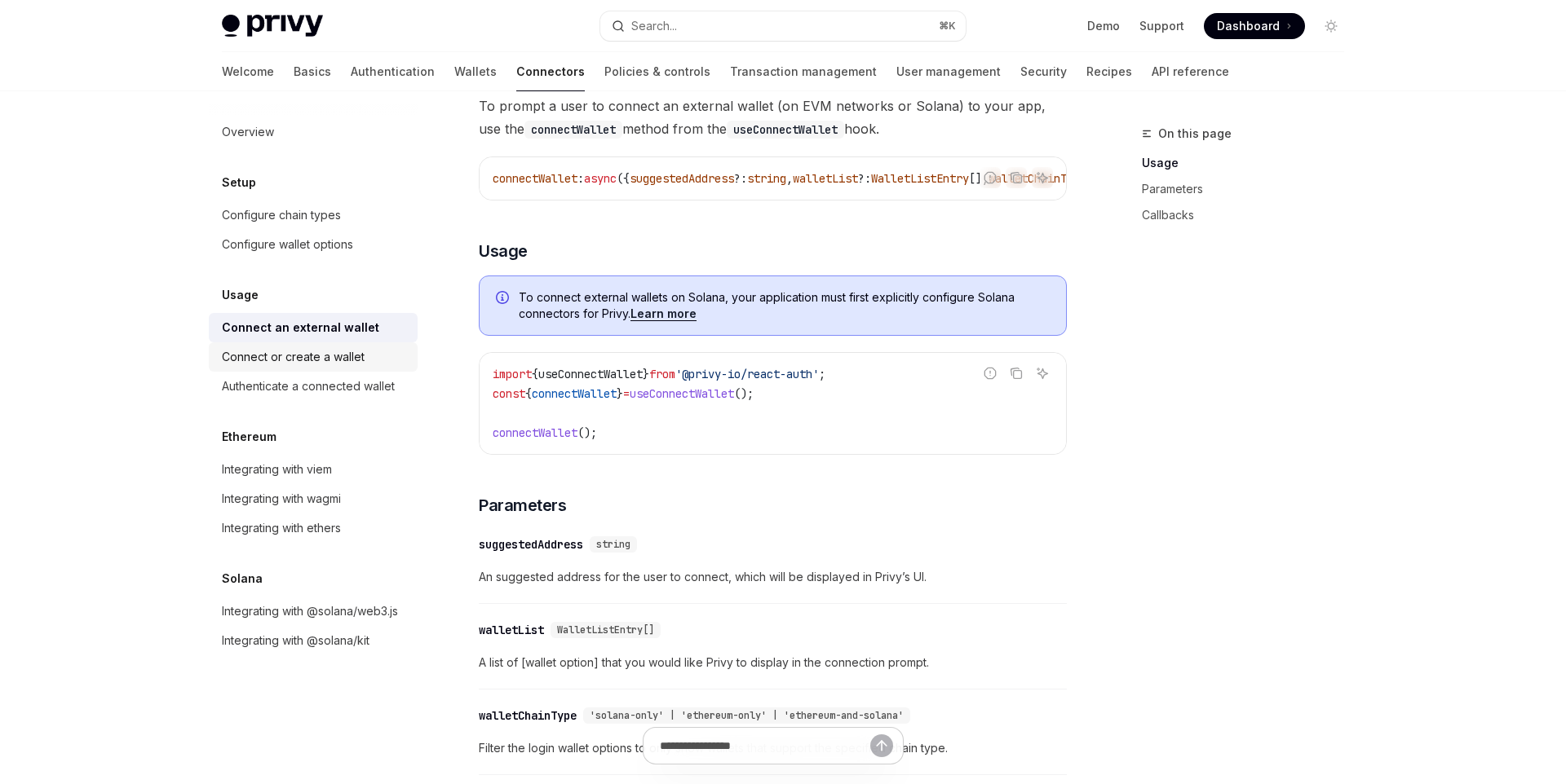
scroll to position [335, 0]
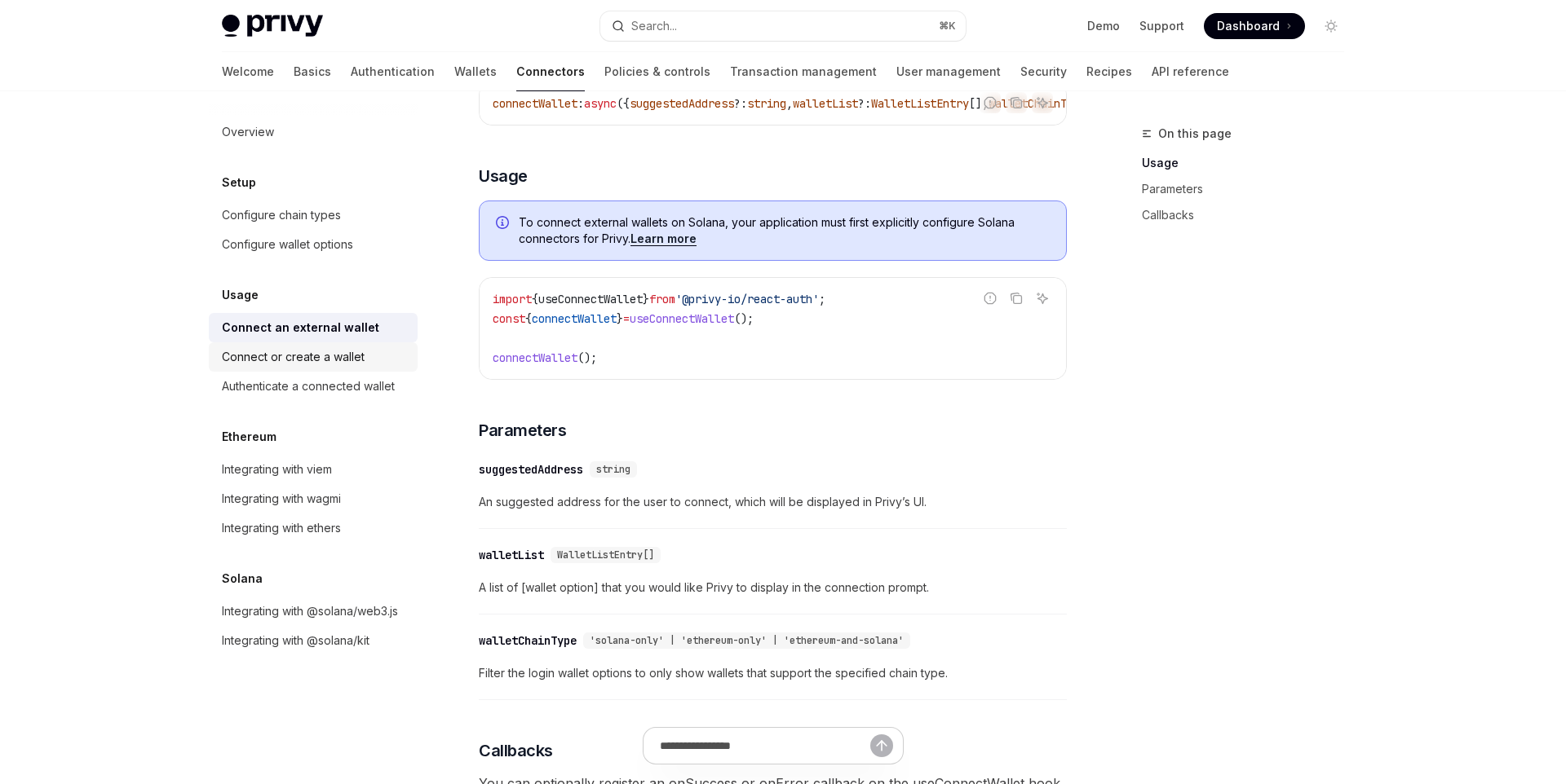
click at [341, 352] on div "Connect or create a wallet" at bounding box center [292, 357] width 142 height 19
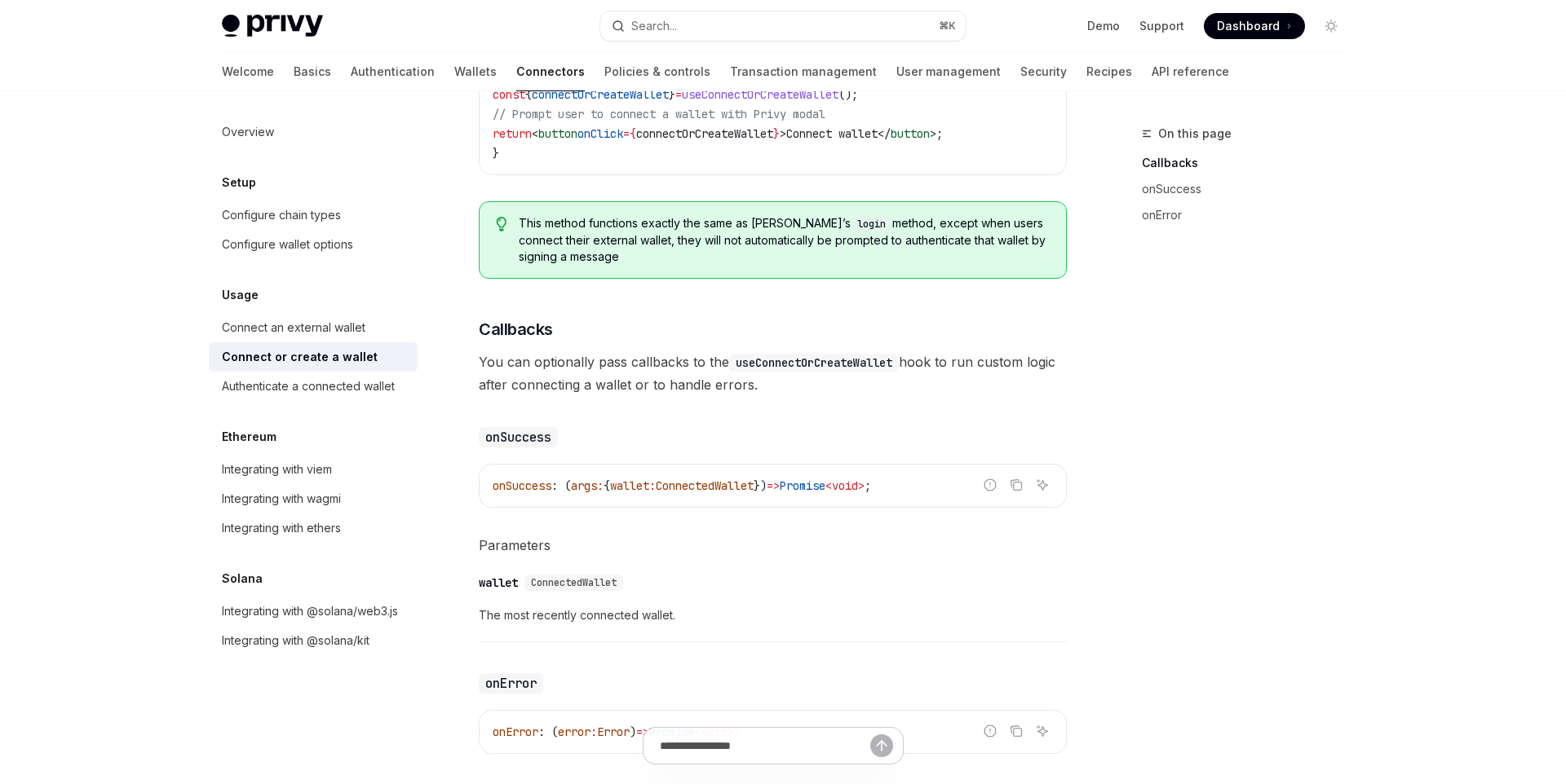
scroll to position [643, 0]
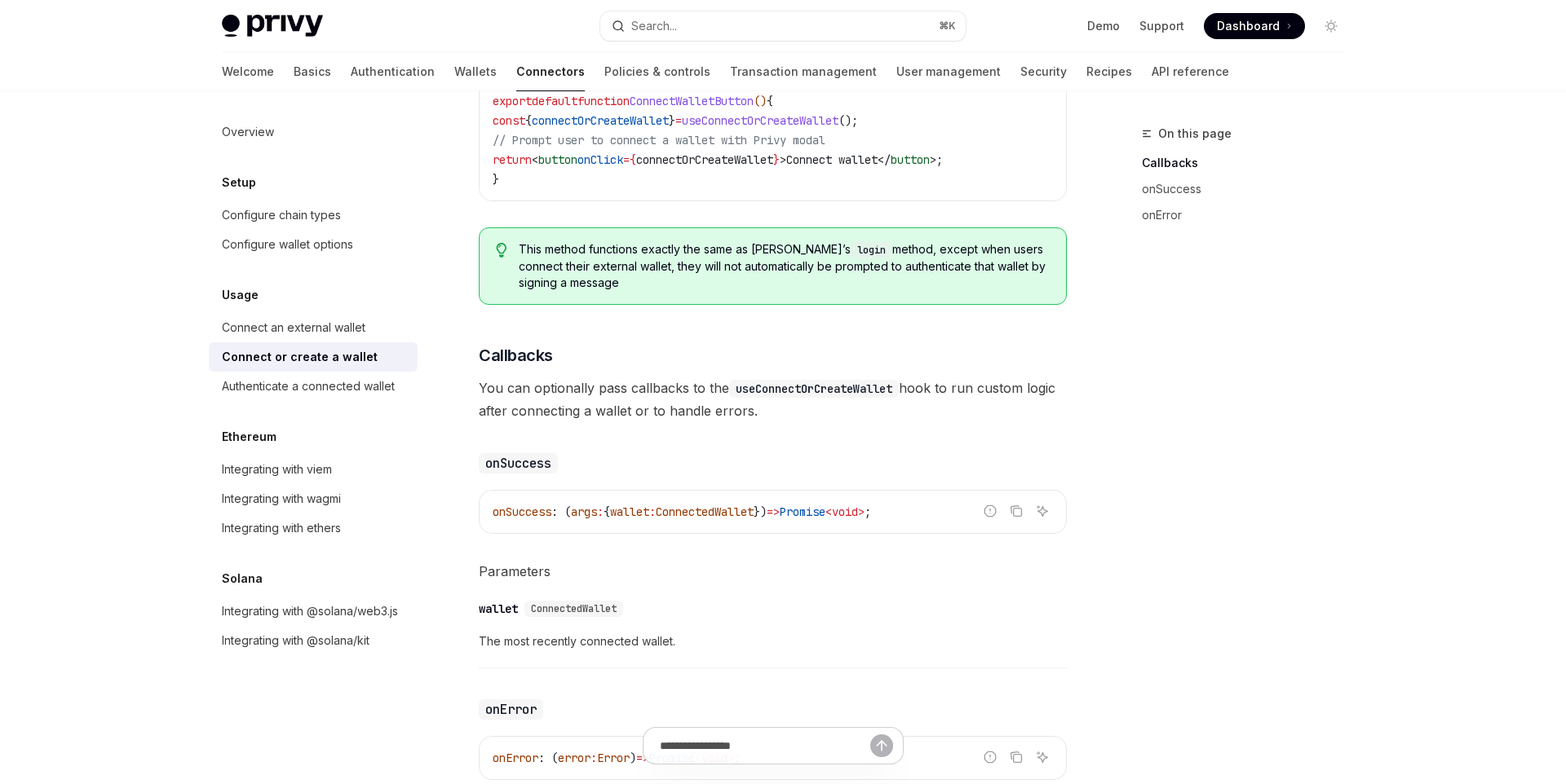
click at [1231, 509] on div "On this page Callbacks onSuccess onError" at bounding box center [1233, 454] width 247 height 660
type textarea "*"
